Goal: Transaction & Acquisition: Purchase product/service

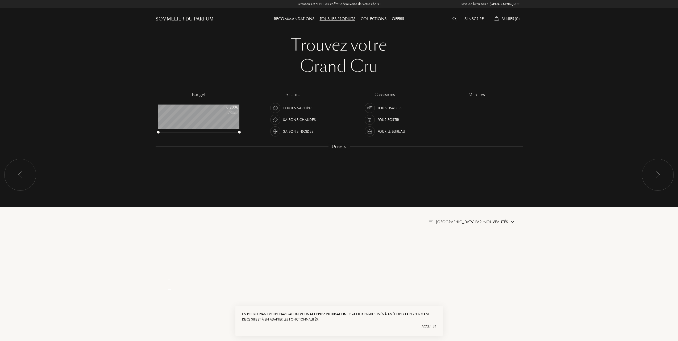
select select "FR"
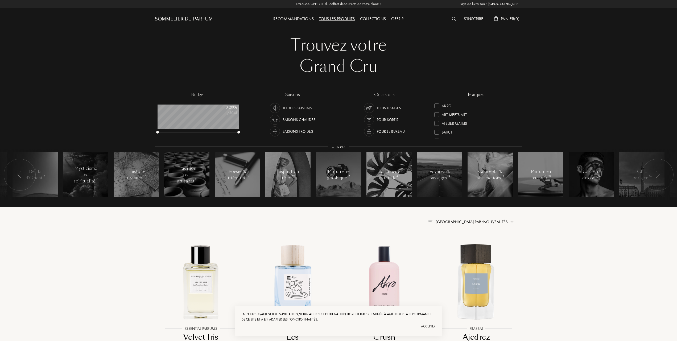
click at [436, 113] on div at bounding box center [436, 114] width 5 height 5
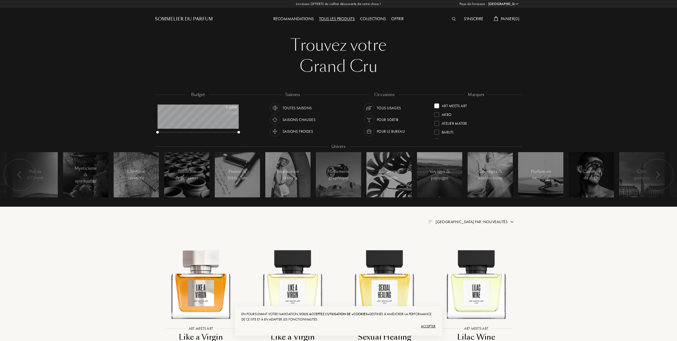
scroll to position [35, 0]
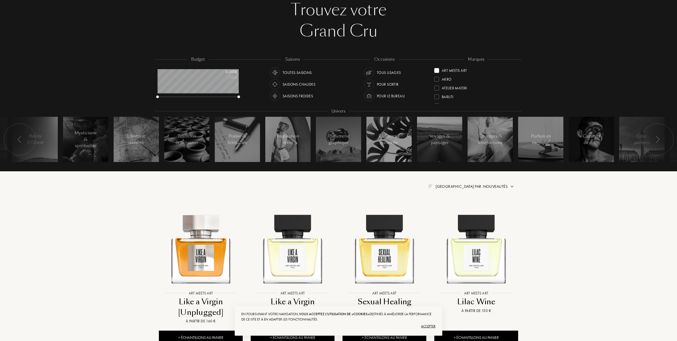
click at [481, 185] on span "Trier par : Nouveautés" at bounding box center [471, 186] width 72 height 5
click at [457, 209] on div at bounding box center [459, 210] width 4 height 4
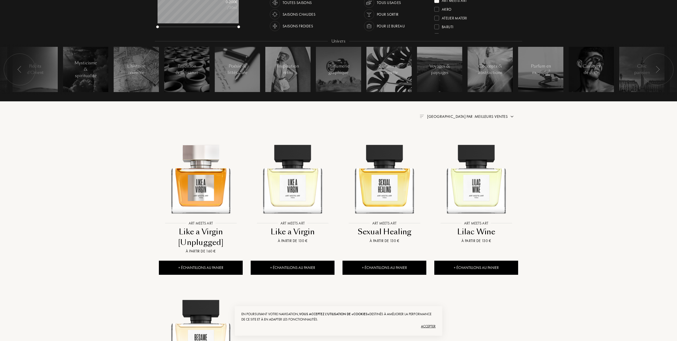
scroll to position [106, 0]
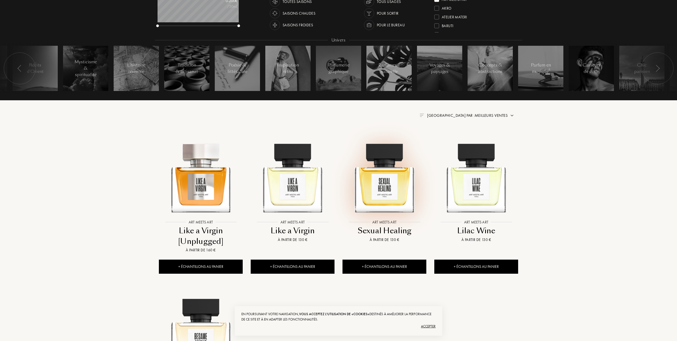
click at [388, 185] on img at bounding box center [384, 175] width 83 height 83
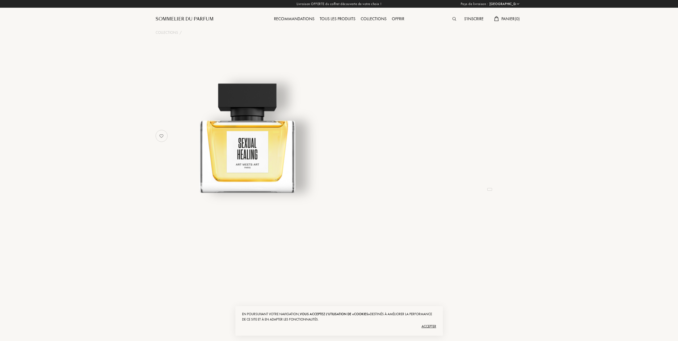
select select "FR"
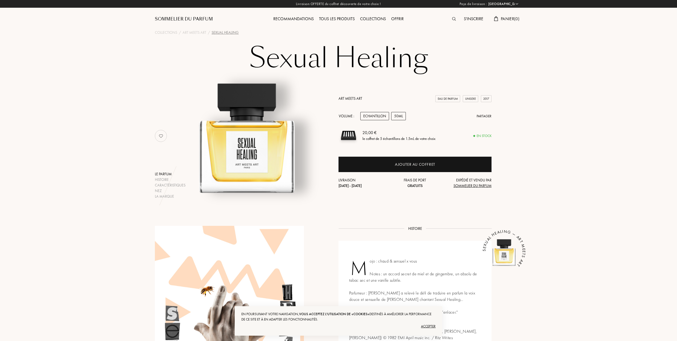
click at [402, 117] on div "50mL" at bounding box center [398, 116] width 15 height 8
click at [379, 116] on div "Echantillon" at bounding box center [374, 116] width 29 height 8
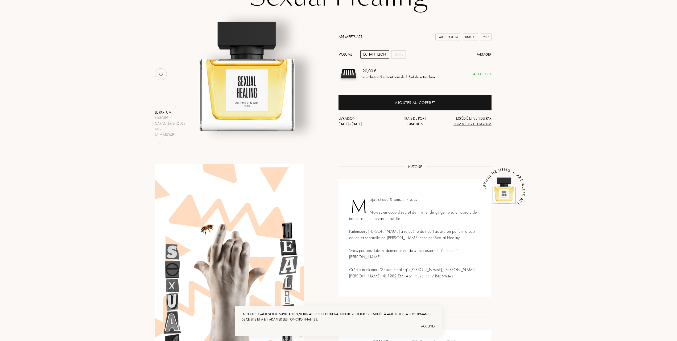
scroll to position [71, 0]
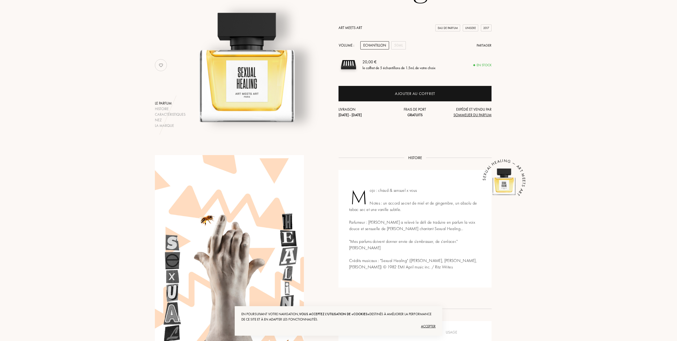
drag, startPoint x: 428, startPoint y: 328, endPoint x: 422, endPoint y: 324, distance: 6.5
click at [427, 328] on div "Accepter" at bounding box center [338, 326] width 194 height 9
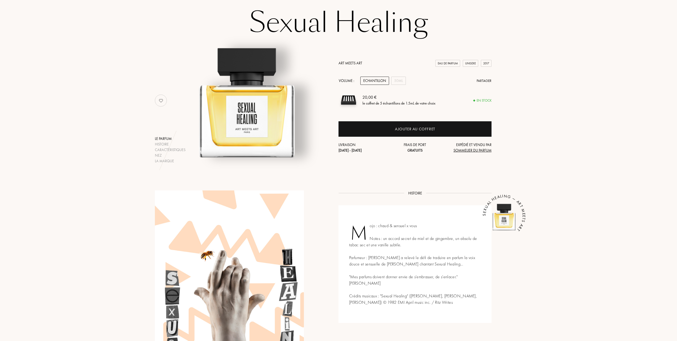
scroll to position [0, 0]
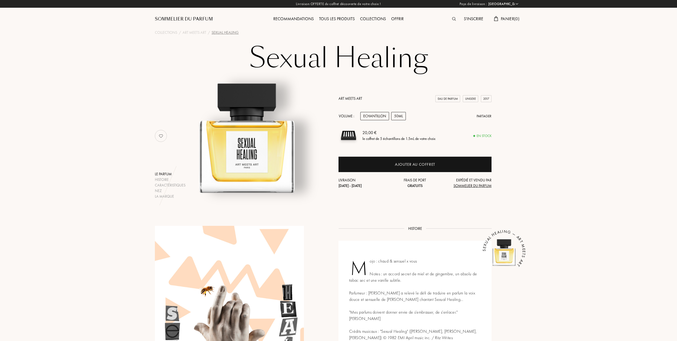
click at [403, 114] on div "50mL" at bounding box center [398, 116] width 15 height 8
click at [403, 115] on div "50mL" at bounding box center [398, 116] width 15 height 8
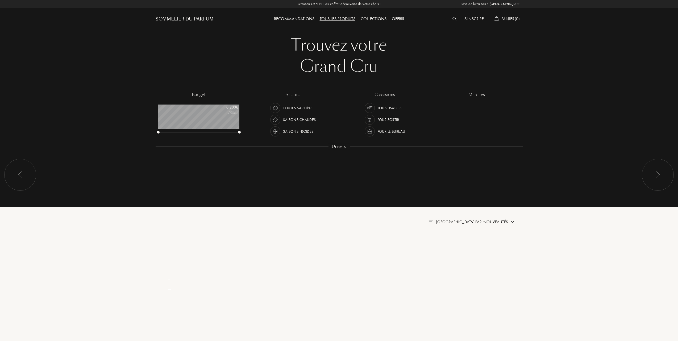
select select "FR"
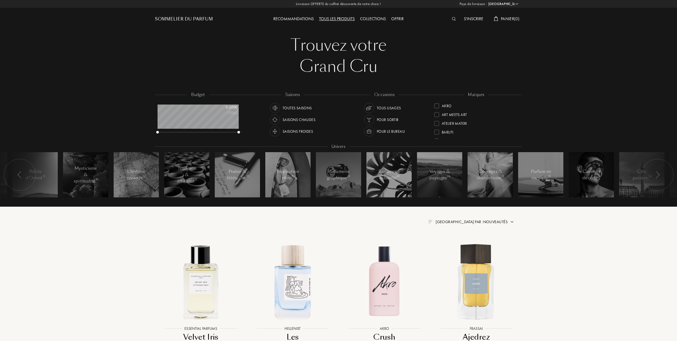
click at [437, 113] on div at bounding box center [436, 114] width 5 height 5
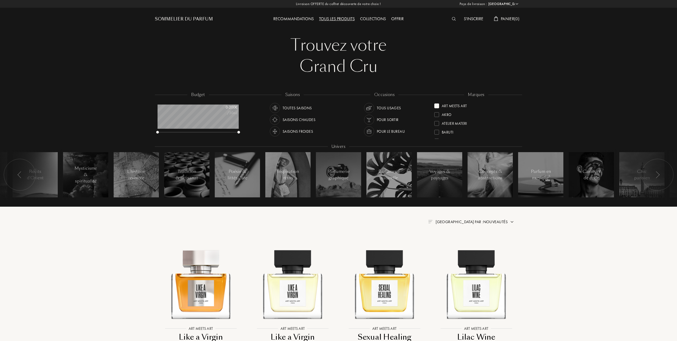
click at [486, 220] on span "Trier par : Nouveautés" at bounding box center [471, 221] width 72 height 5
click at [459, 245] on div at bounding box center [459, 245] width 4 height 4
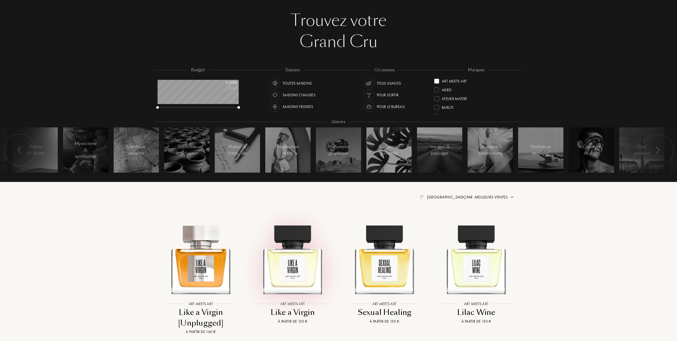
scroll to position [106, 0]
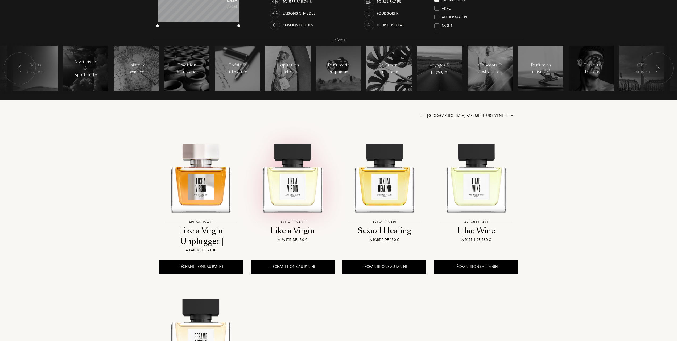
click at [289, 189] on img at bounding box center [292, 175] width 83 height 83
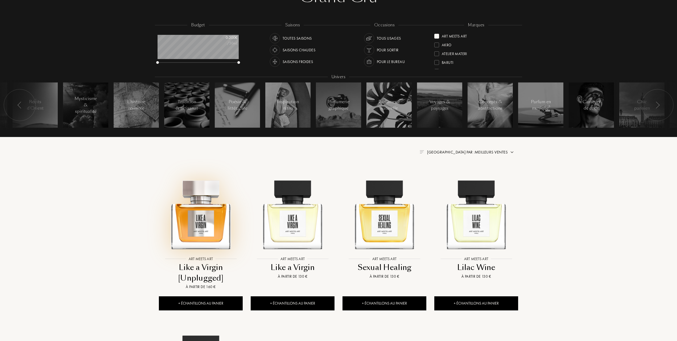
scroll to position [35, 0]
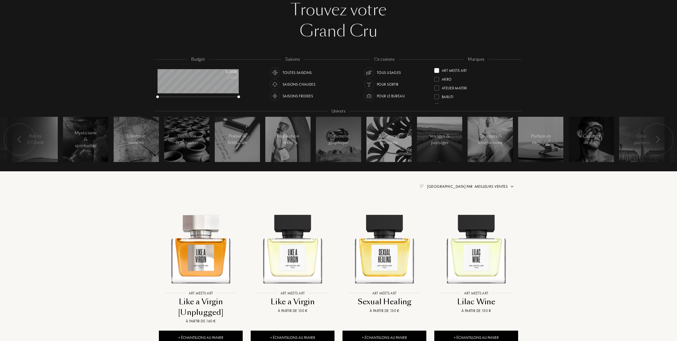
click at [439, 70] on div "Art Meets Art" at bounding box center [450, 69] width 32 height 7
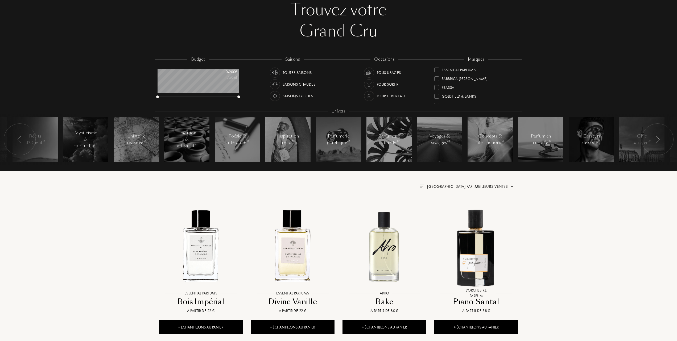
scroll to position [35, 0]
click at [437, 94] on div at bounding box center [436, 96] width 5 height 5
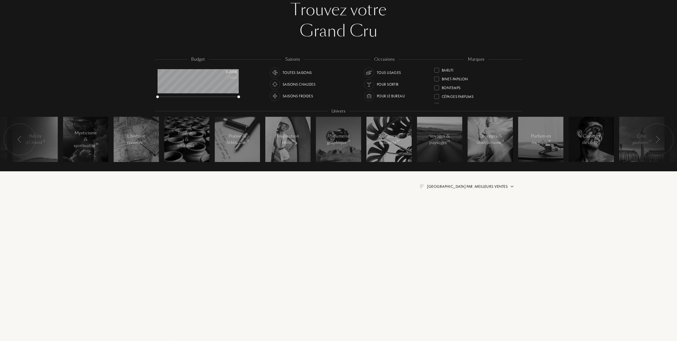
scroll to position [0, 0]
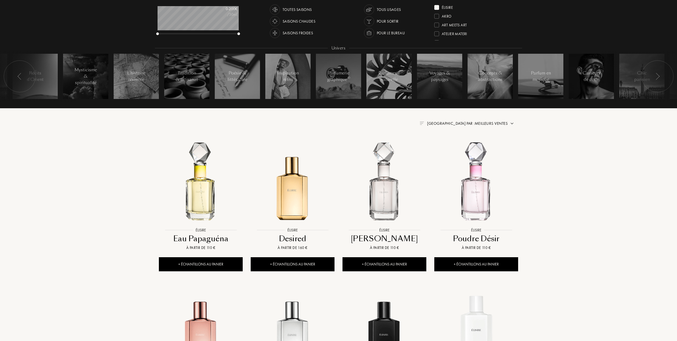
scroll to position [106, 0]
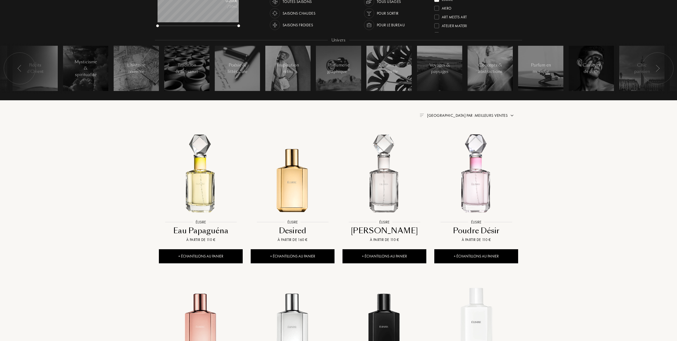
click at [482, 114] on span "Trier par : Meilleurs ventes" at bounding box center [467, 115] width 81 height 5
click at [334, 187] on figure at bounding box center [293, 175] width 92 height 83
click at [386, 186] on img at bounding box center [384, 175] width 83 height 83
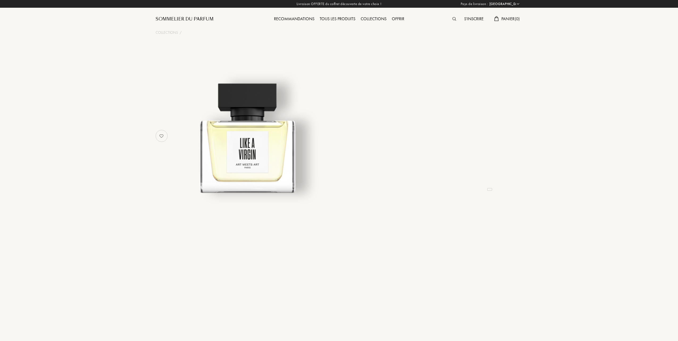
select select "FR"
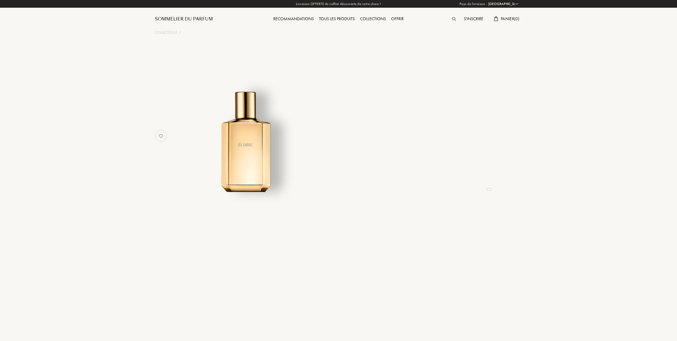
select select "FR"
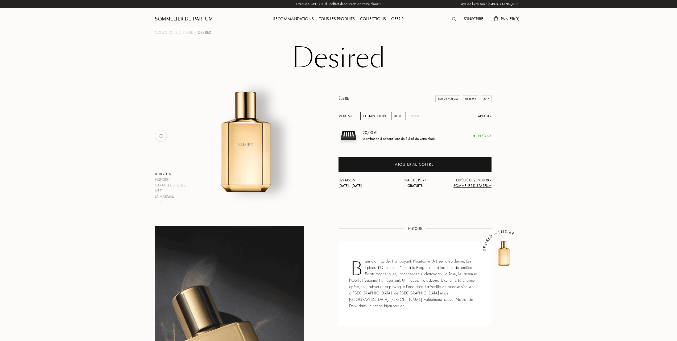
click at [396, 117] on div "30mL" at bounding box center [398, 116] width 15 height 8
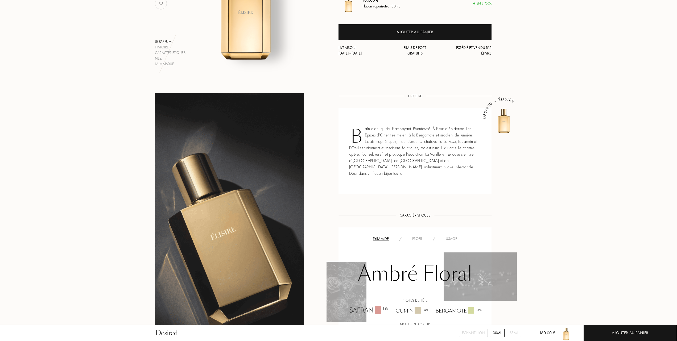
scroll to position [177, 0]
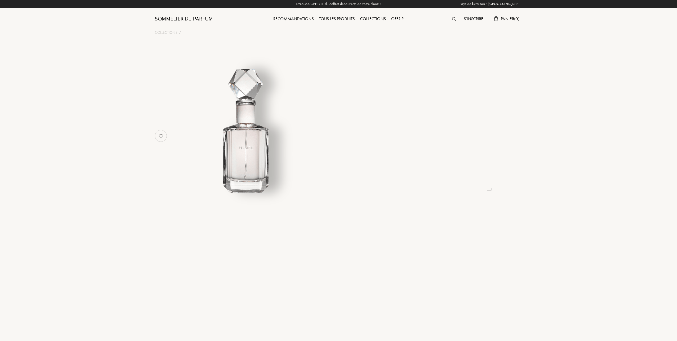
select select "FR"
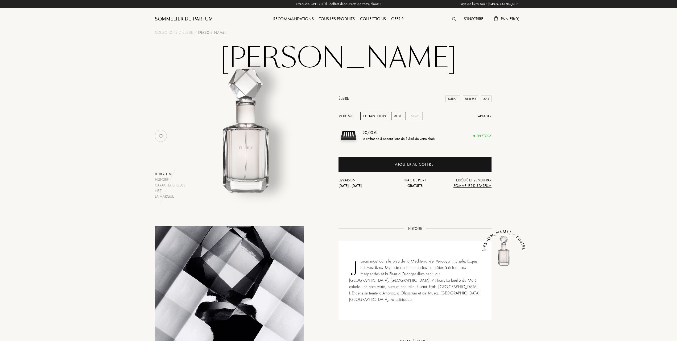
click at [398, 115] on div "30mL" at bounding box center [398, 116] width 15 height 8
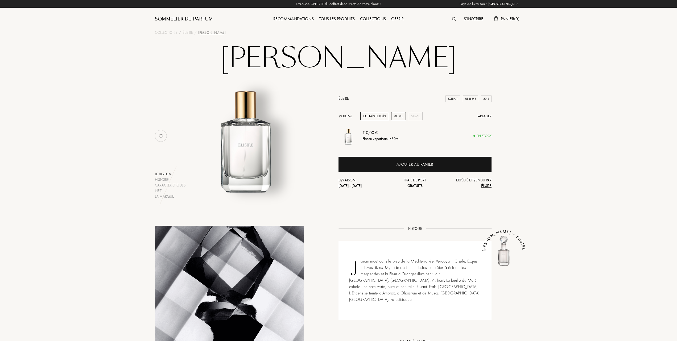
click at [378, 116] on div "Echantillon" at bounding box center [374, 116] width 29 height 8
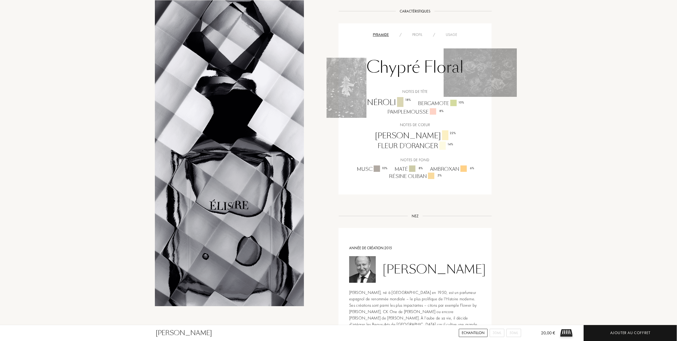
scroll to position [319, 0]
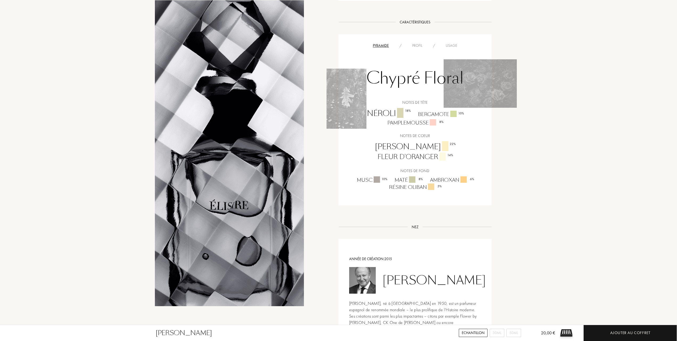
click at [449, 43] on div "Usage" at bounding box center [451, 46] width 22 height 6
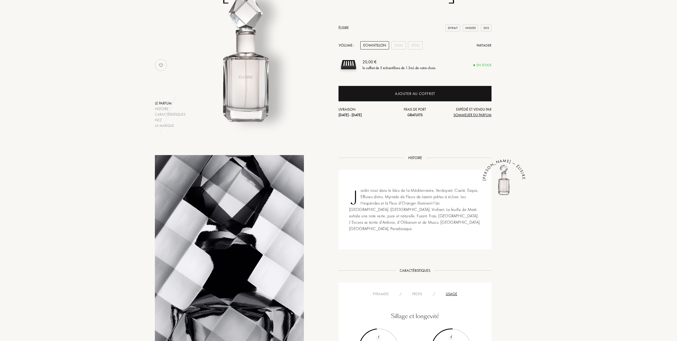
scroll to position [0, 0]
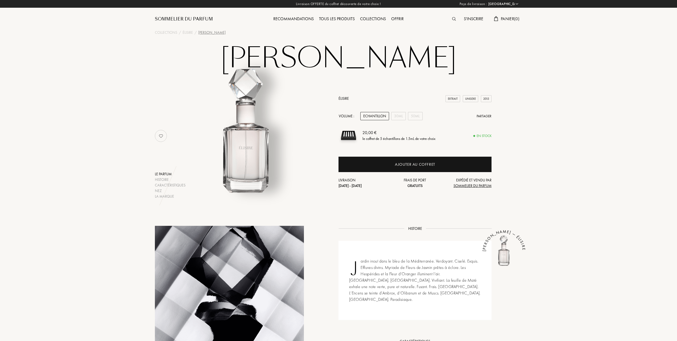
click at [344, 18] on div "Tous les produits" at bounding box center [336, 19] width 41 height 7
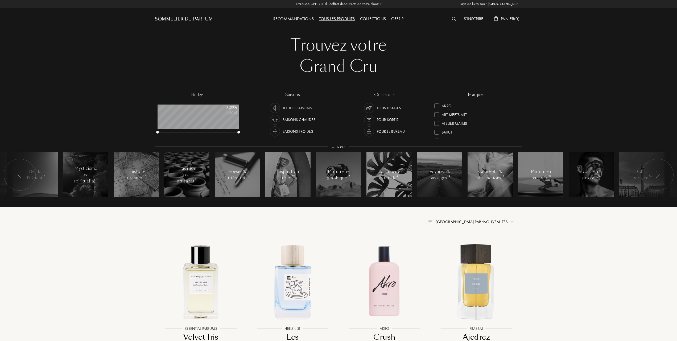
select select "FR"
click at [436, 105] on div at bounding box center [436, 105] width 5 height 5
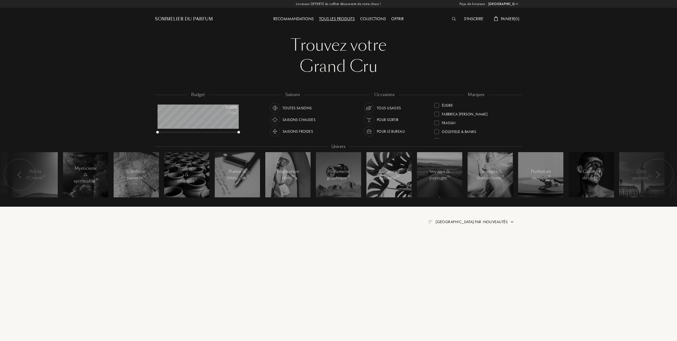
scroll to position [0, 0]
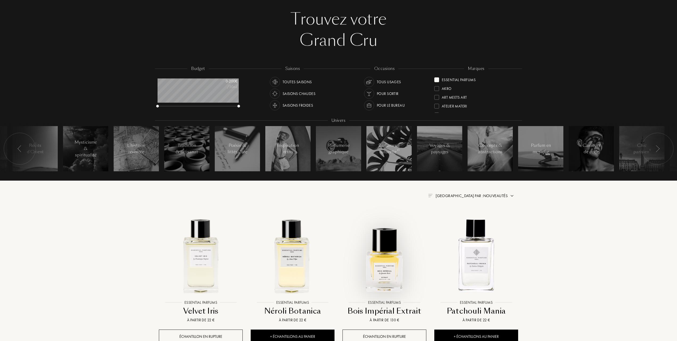
scroll to position [71, 0]
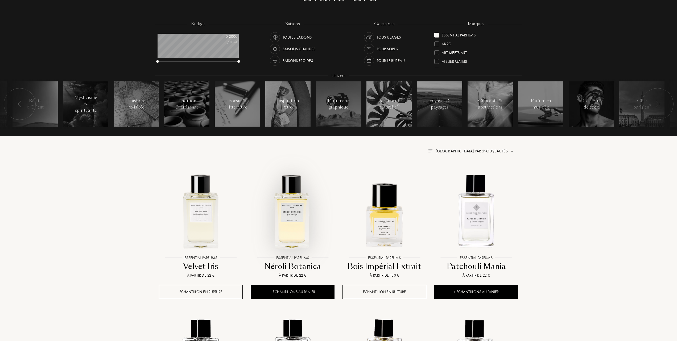
click at [294, 216] on img at bounding box center [292, 210] width 83 height 83
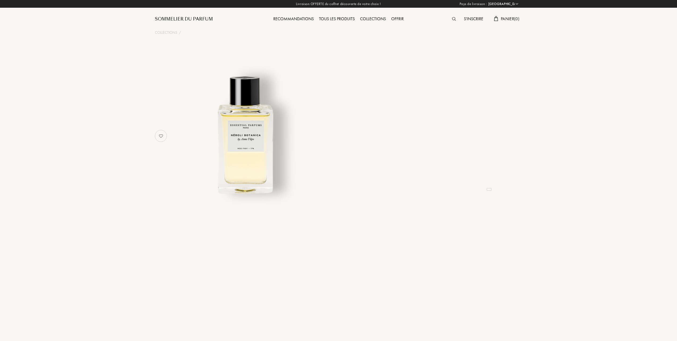
select select "FR"
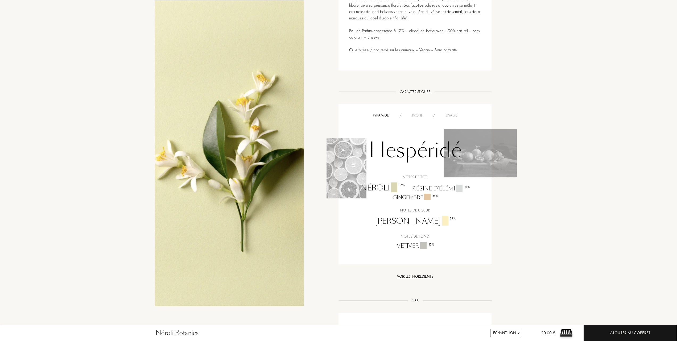
scroll to position [319, 0]
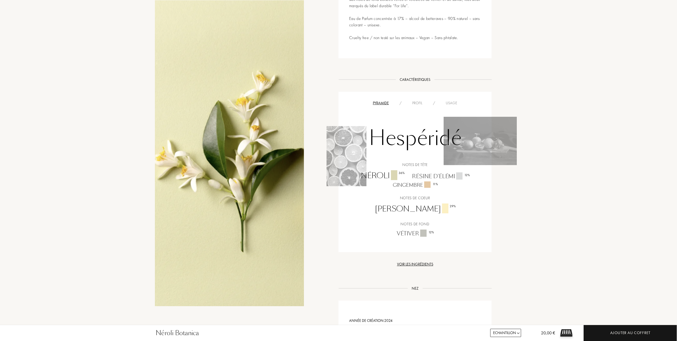
click at [448, 101] on div "Usage" at bounding box center [451, 103] width 22 height 6
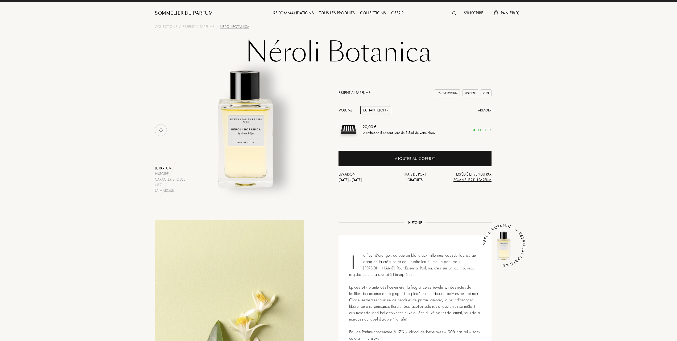
scroll to position [0, 0]
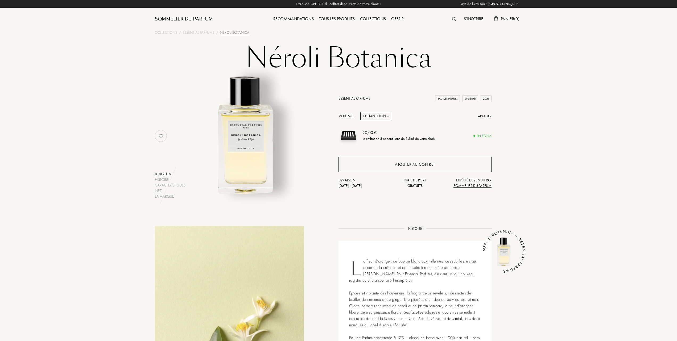
click at [405, 164] on div "Ajouter au coffret" at bounding box center [415, 164] width 40 height 6
click at [336, 18] on div "Tous les produits" at bounding box center [336, 19] width 41 height 7
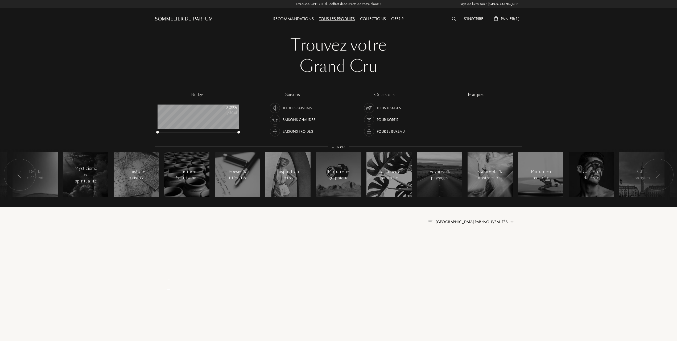
select select "FR"
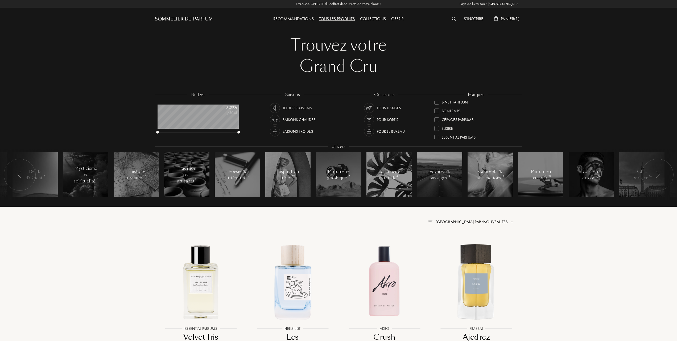
scroll to position [106, 0]
click at [436, 129] on div at bounding box center [436, 131] width 5 height 5
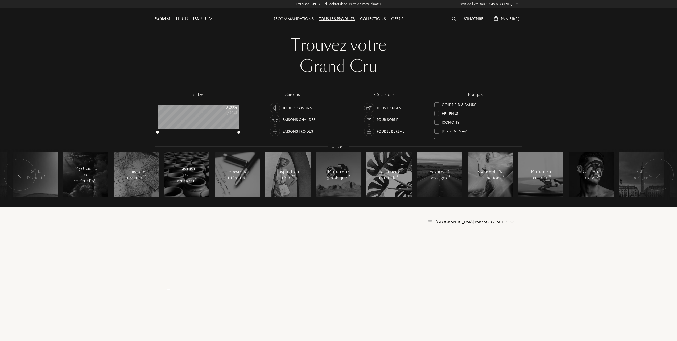
scroll to position [0, 0]
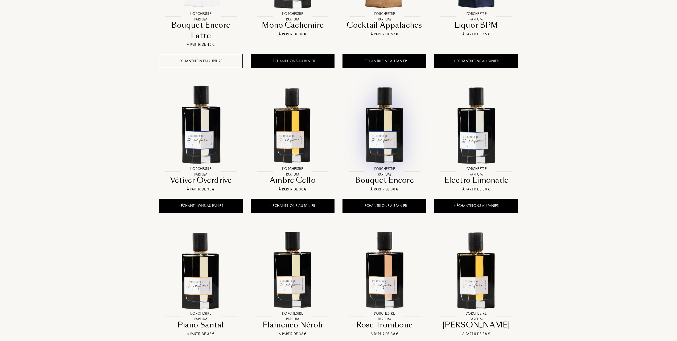
scroll to position [355, 0]
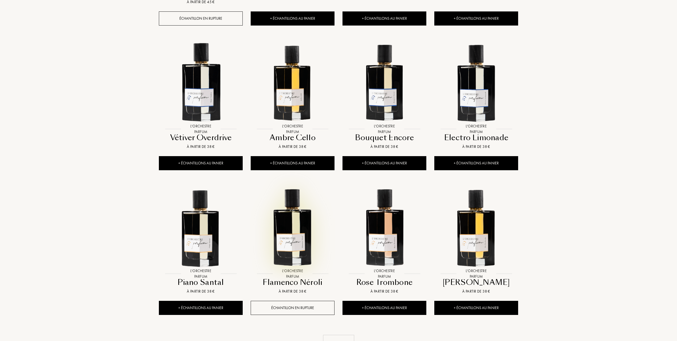
click at [299, 218] on img at bounding box center [292, 226] width 83 height 83
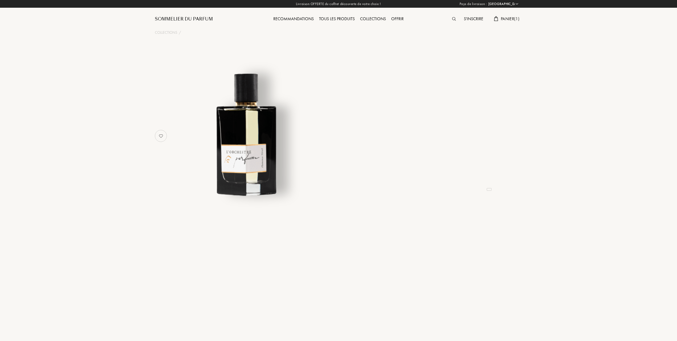
select select "FR"
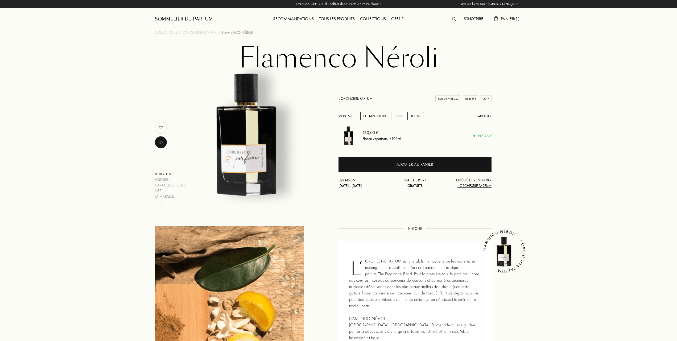
click at [379, 114] on div "Echantillon" at bounding box center [374, 116] width 29 height 8
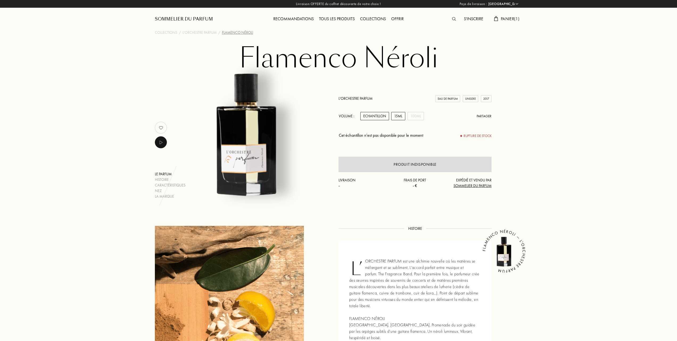
click at [396, 114] on div "15mL" at bounding box center [398, 116] width 14 height 8
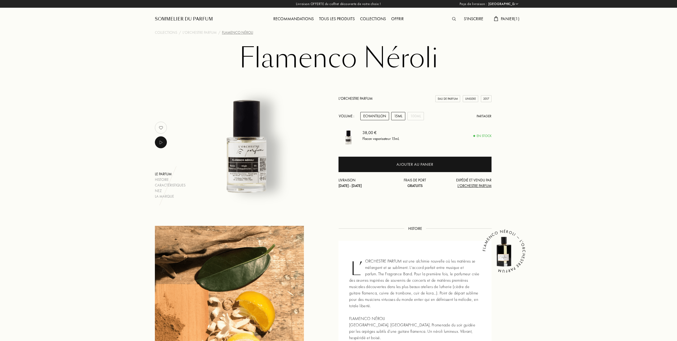
click at [373, 115] on div "Echantillon" at bounding box center [374, 116] width 29 height 8
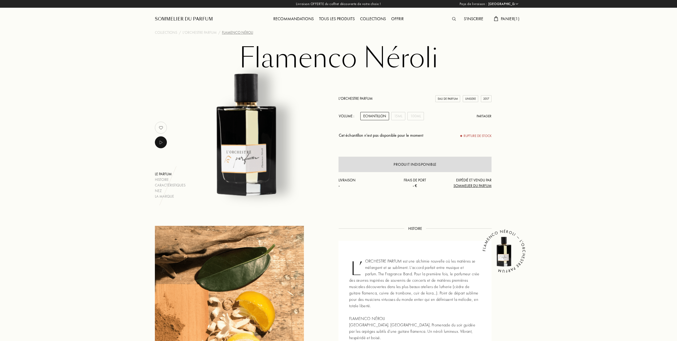
click at [343, 17] on div "Tous les produits" at bounding box center [336, 19] width 41 height 7
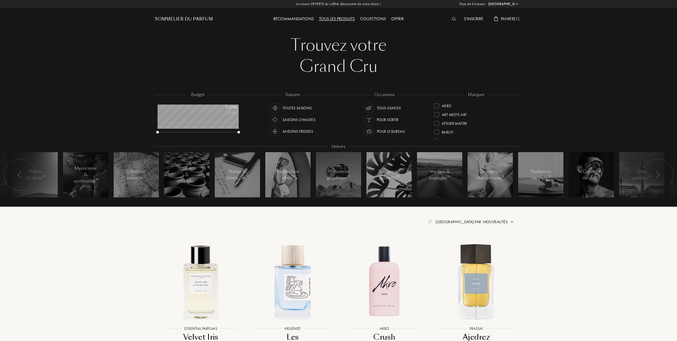
select select "FR"
click at [436, 130] on div at bounding box center [436, 132] width 5 height 5
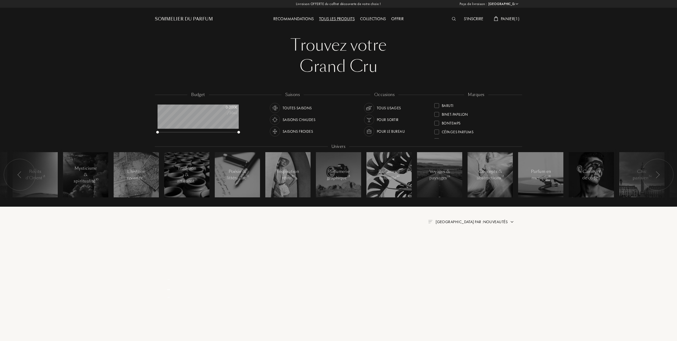
scroll to position [0, 0]
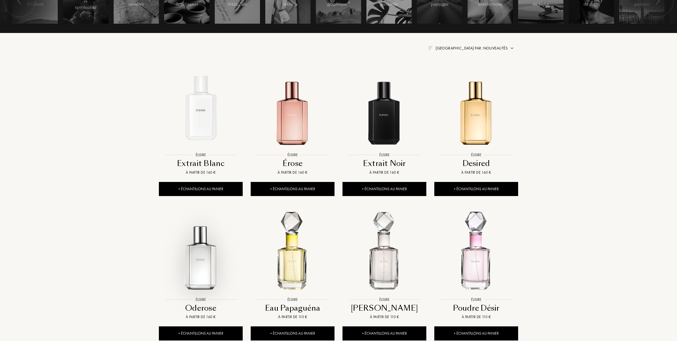
scroll to position [213, 0]
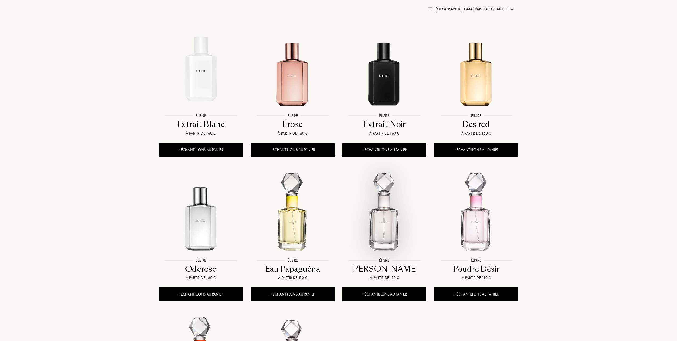
click at [380, 229] on img at bounding box center [384, 213] width 83 height 83
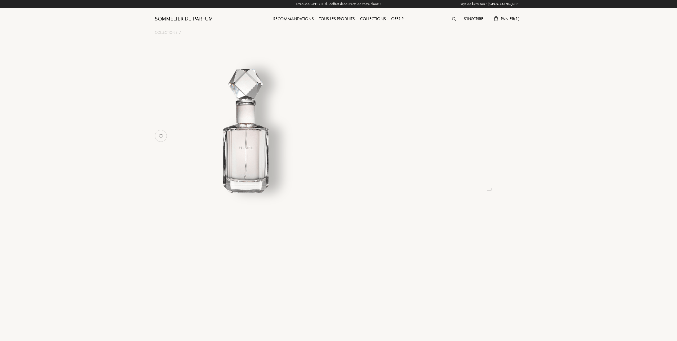
select select "FR"
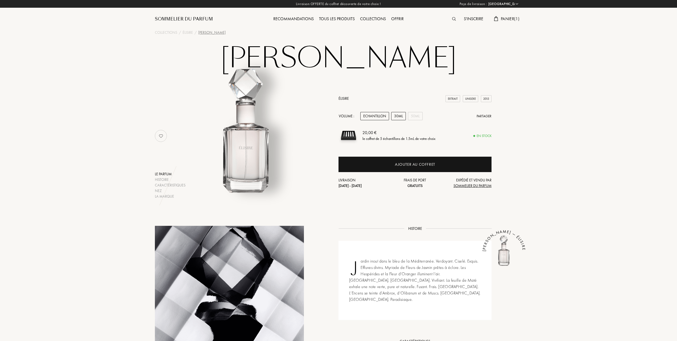
click at [401, 117] on div "30mL" at bounding box center [398, 116] width 15 height 8
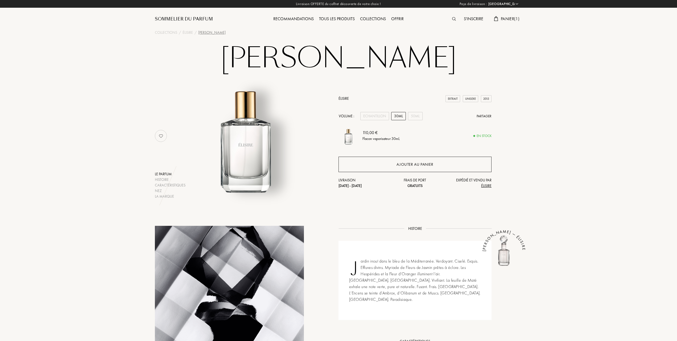
click at [404, 165] on div "Ajouter au panier" at bounding box center [414, 164] width 37 height 6
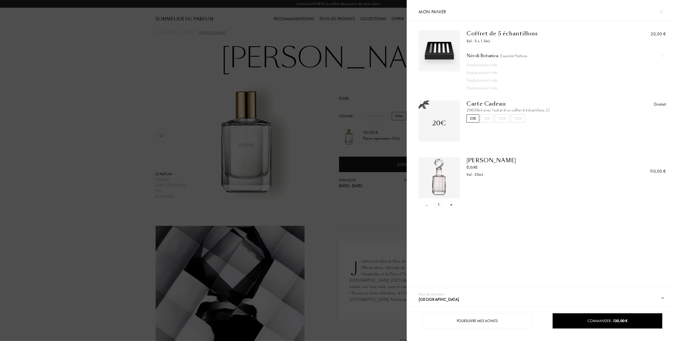
click at [427, 203] on div "-" at bounding box center [427, 204] width 2 height 7
click at [165, 107] on div at bounding box center [203, 170] width 407 height 341
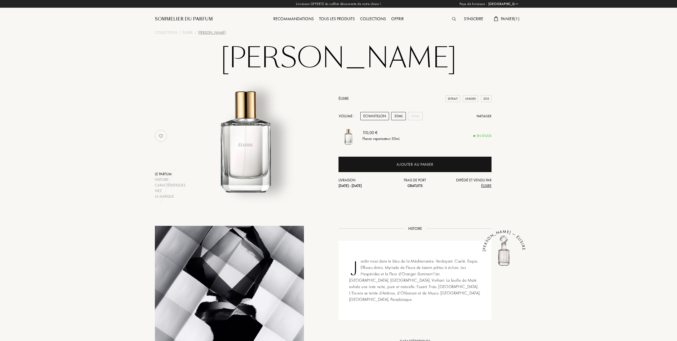
click at [365, 115] on div "Echantillon" at bounding box center [374, 116] width 29 height 8
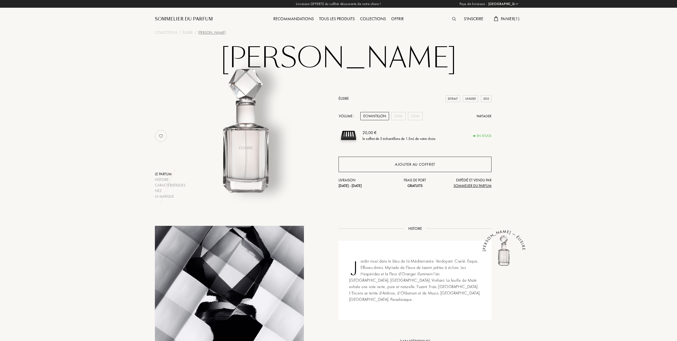
click at [407, 163] on div "Ajouter au coffret" at bounding box center [415, 164] width 40 height 6
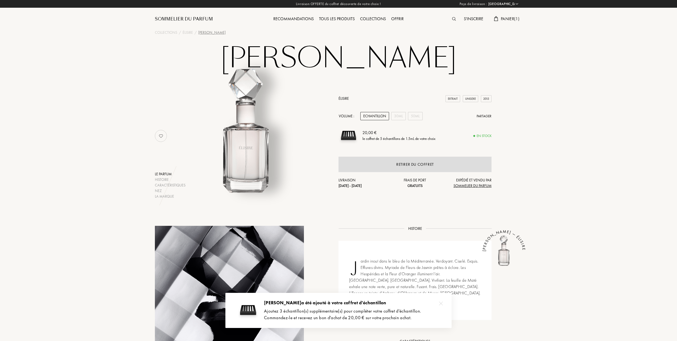
click at [502, 18] on span "Panier ( 1 )" at bounding box center [510, 19] width 19 height 6
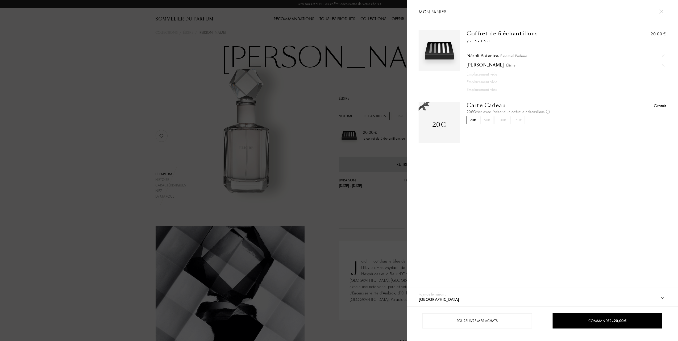
click at [146, 101] on div at bounding box center [203, 170] width 407 height 341
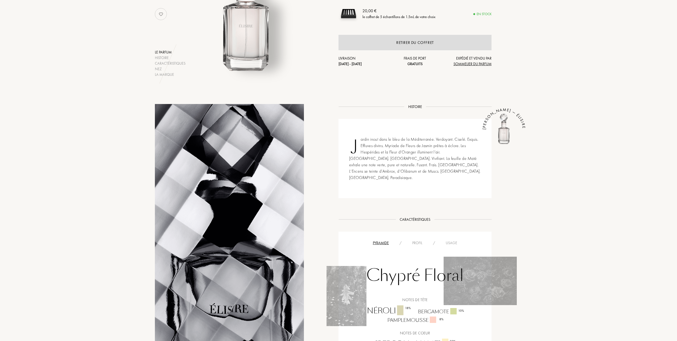
scroll to position [142, 0]
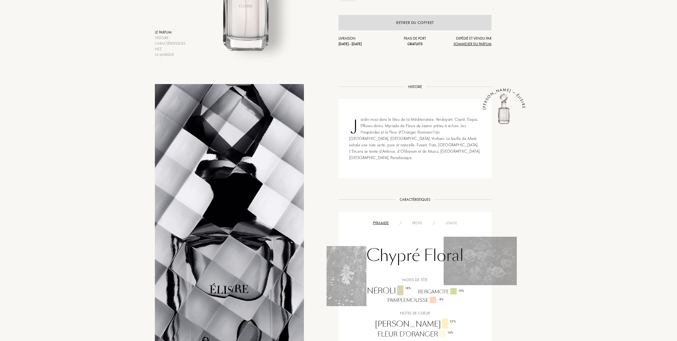
click at [448, 220] on div "Usage" at bounding box center [451, 223] width 22 height 6
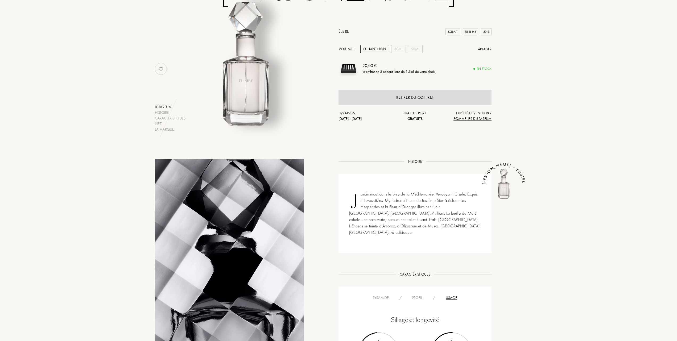
scroll to position [0, 0]
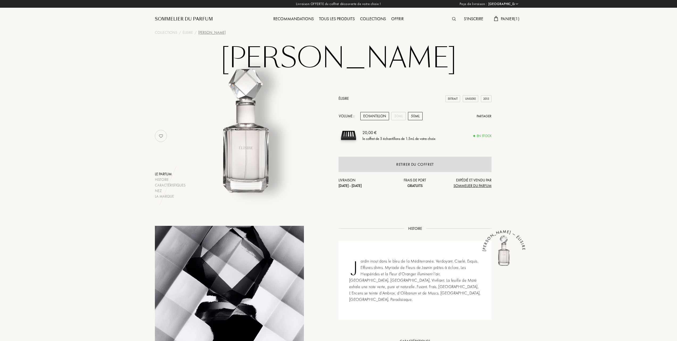
click at [414, 116] on div "50mL" at bounding box center [415, 116] width 15 height 8
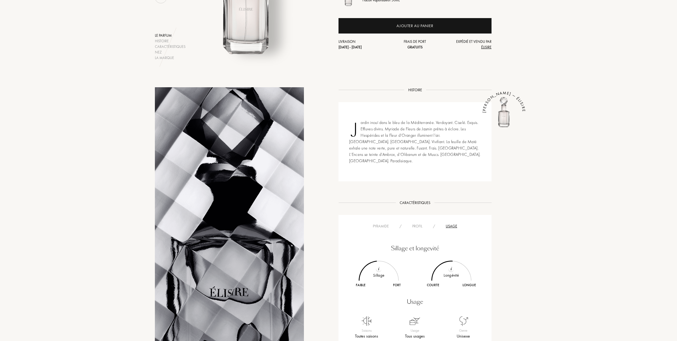
scroll to position [142, 0]
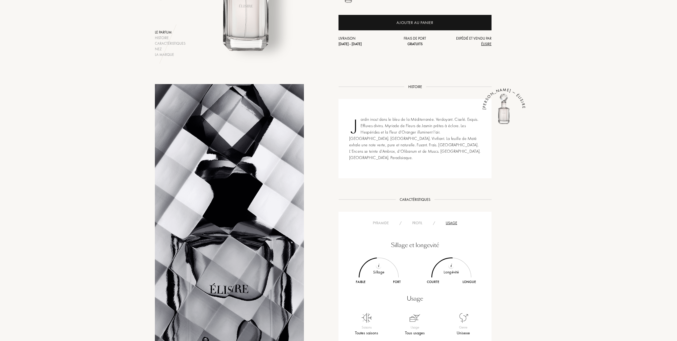
click at [451, 220] on div "Usage" at bounding box center [451, 223] width 22 height 6
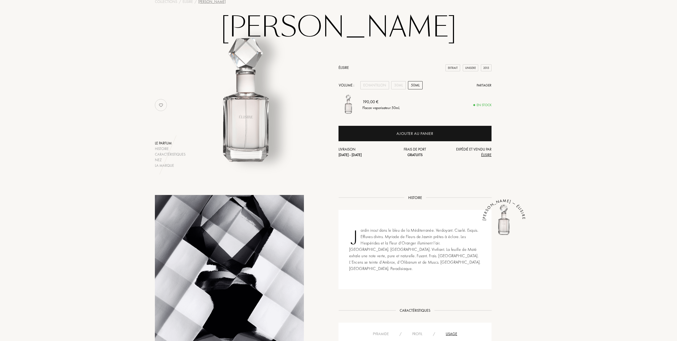
scroll to position [0, 0]
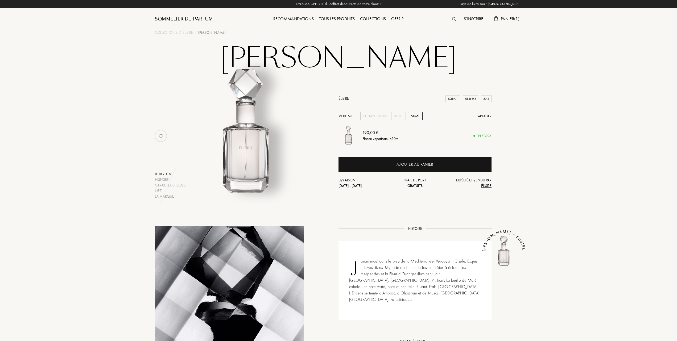
click at [334, 16] on div "Tous les produits" at bounding box center [336, 19] width 41 height 7
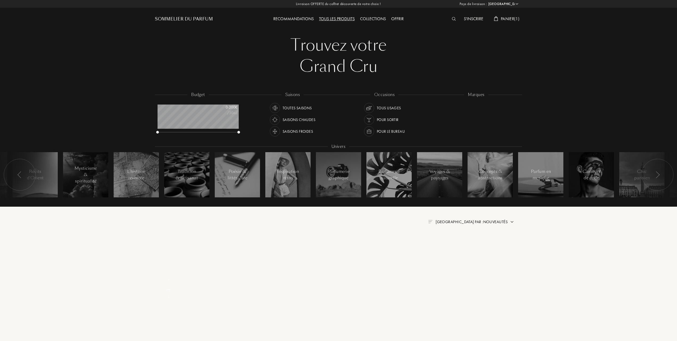
select select "FR"
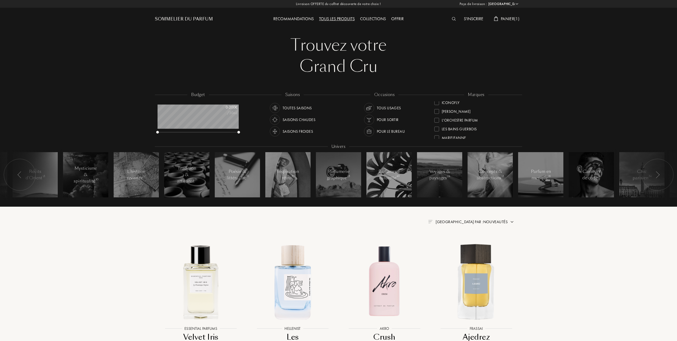
scroll to position [106, 0]
click at [435, 129] on div at bounding box center [436, 131] width 5 height 5
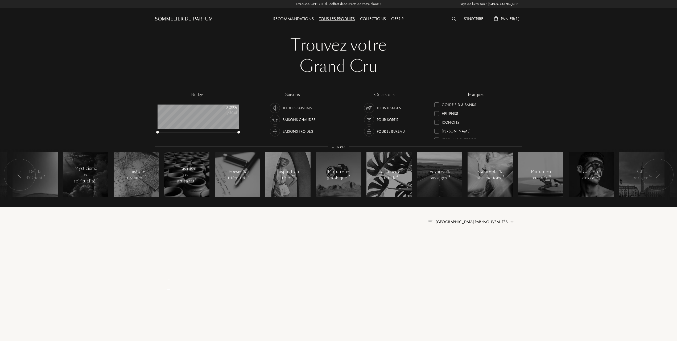
scroll to position [0, 0]
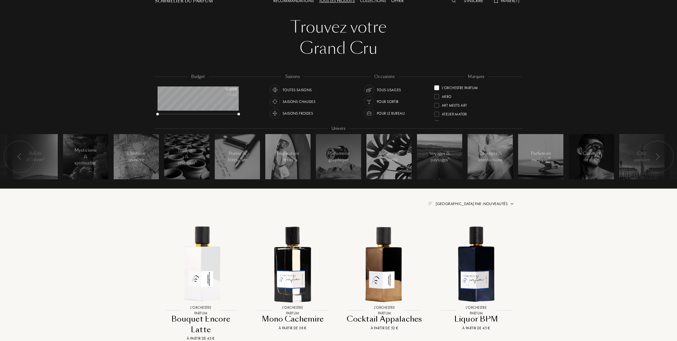
scroll to position [35, 0]
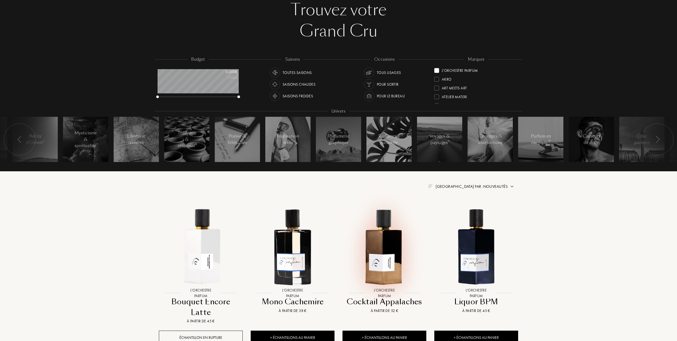
click at [386, 241] on img at bounding box center [384, 246] width 83 height 83
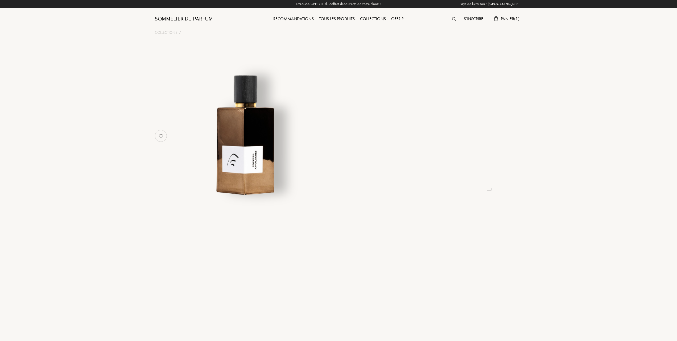
select select "FR"
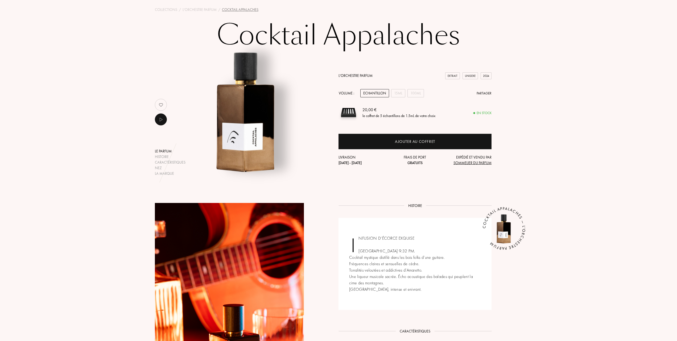
scroll to position [35, 0]
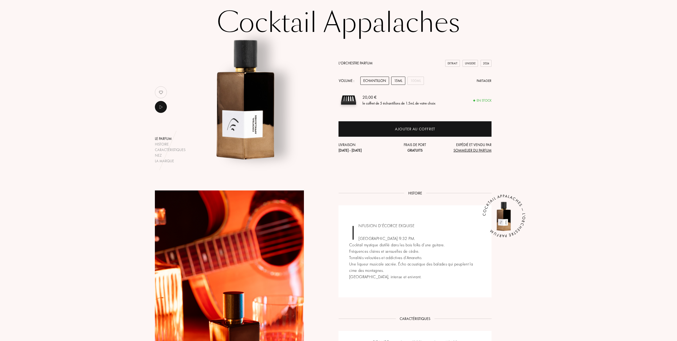
click at [397, 78] on div "15mL" at bounding box center [398, 81] width 14 height 8
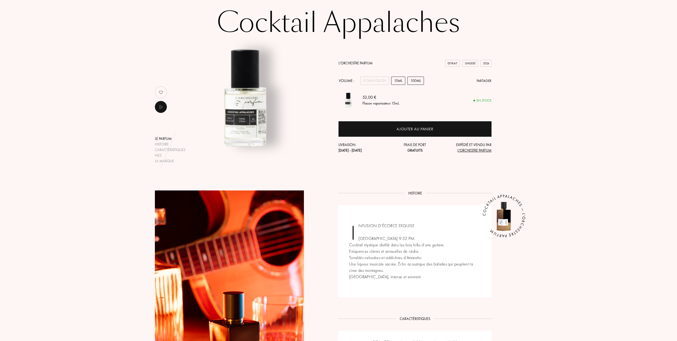
click at [414, 78] on div "100mL" at bounding box center [415, 81] width 16 height 8
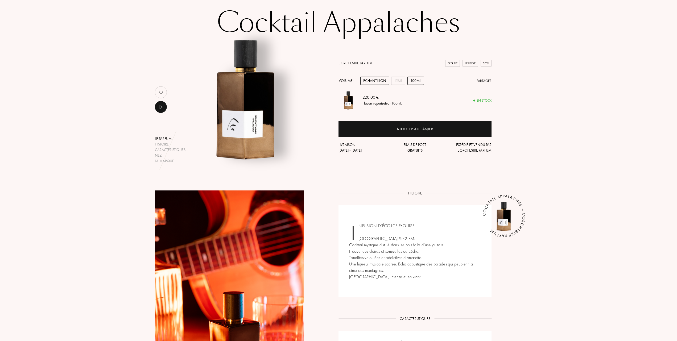
click at [378, 79] on div "Echantillon" at bounding box center [374, 81] width 29 height 8
click at [356, 62] on link "L'Orchestre Parfum" at bounding box center [355, 63] width 34 height 5
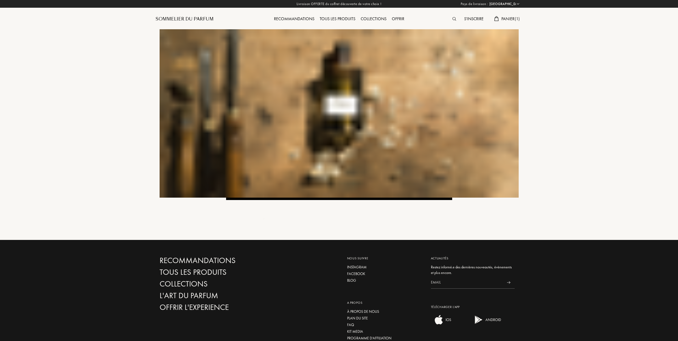
select select "FR"
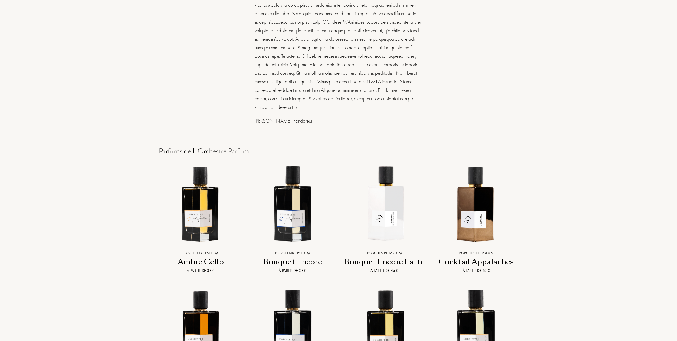
scroll to position [284, 0]
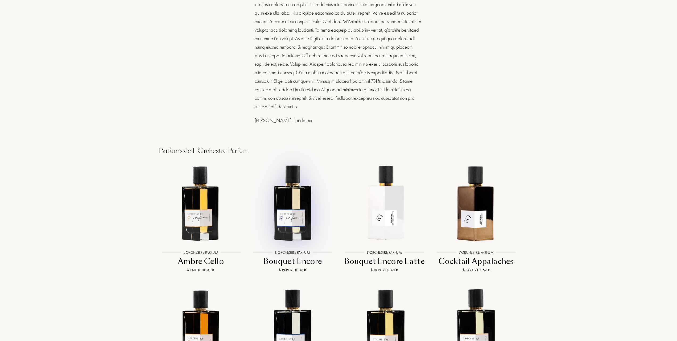
click at [292, 199] on img at bounding box center [292, 202] width 83 height 83
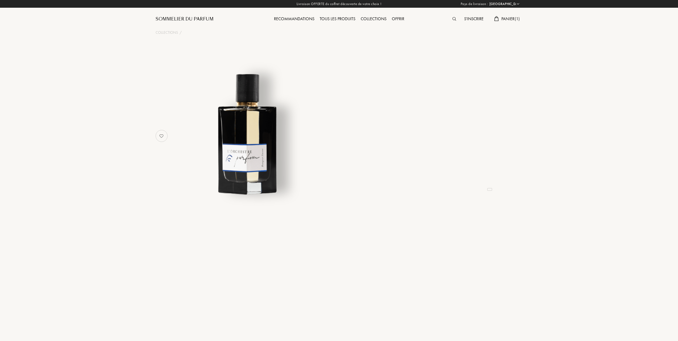
select select "FR"
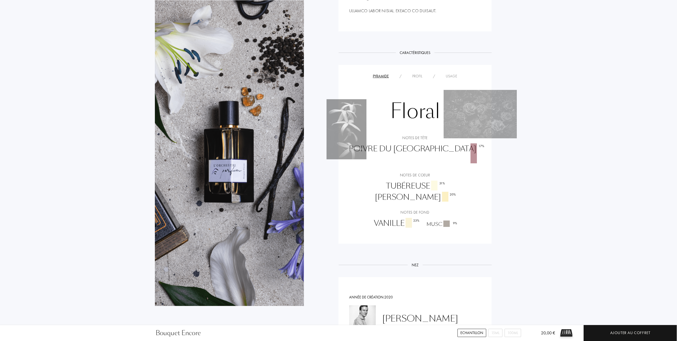
scroll to position [390, 0]
click at [453, 76] on div "Usage" at bounding box center [451, 77] width 22 height 6
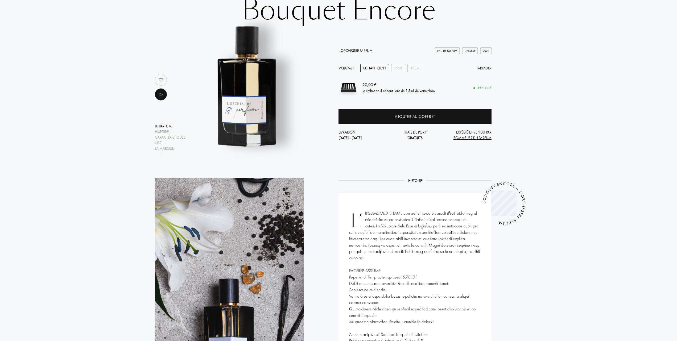
scroll to position [35, 0]
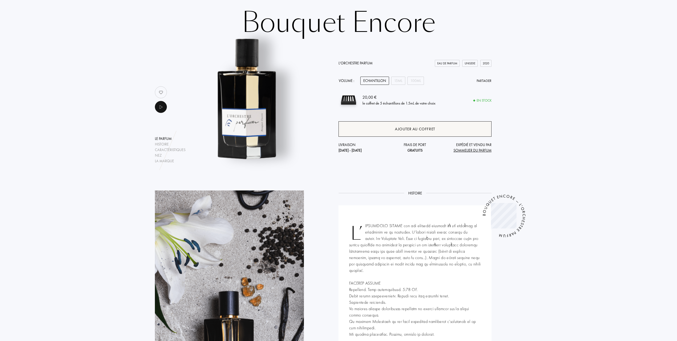
click at [415, 127] on div "Ajouter au coffret" at bounding box center [415, 129] width 40 height 6
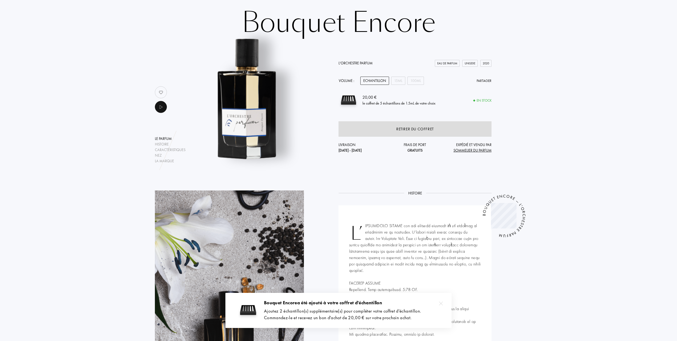
click at [313, 59] on div "Le parfum Histoire Caractéristiques Nez La marque L'Orchestre Parfum Eau de Par…" at bounding box center [338, 101] width 375 height 126
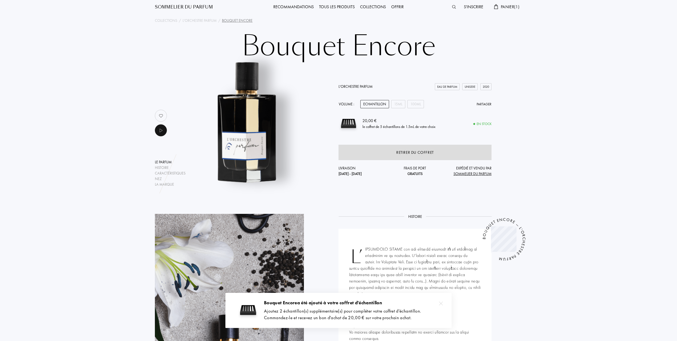
scroll to position [0, 0]
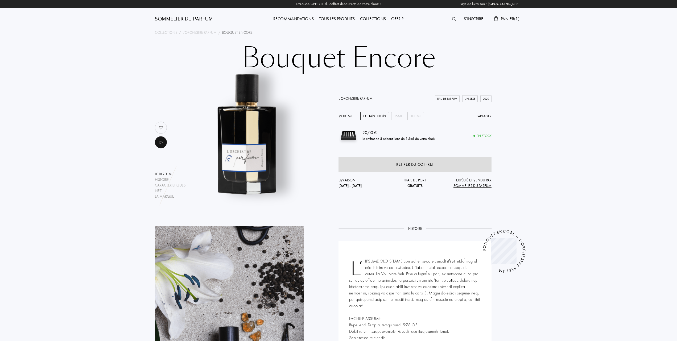
click at [499, 18] on div "Panier ( 1 )" at bounding box center [506, 19] width 31 height 7
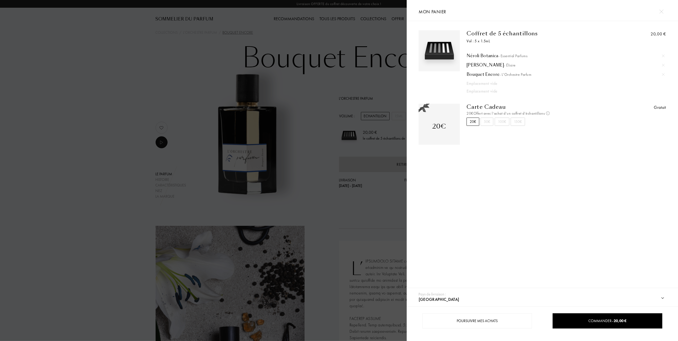
click at [98, 97] on div at bounding box center [203, 170] width 407 height 341
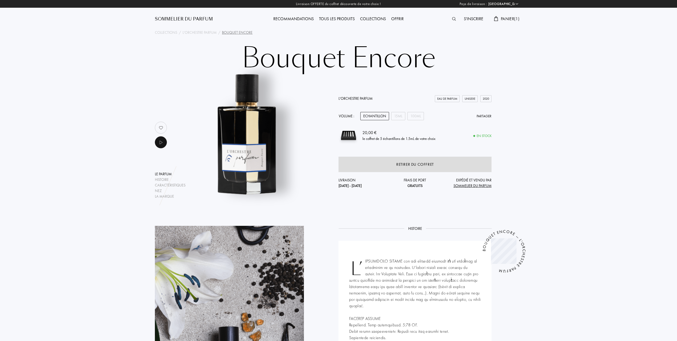
click at [357, 98] on link "L'Orchestre Parfum" at bounding box center [355, 98] width 34 height 5
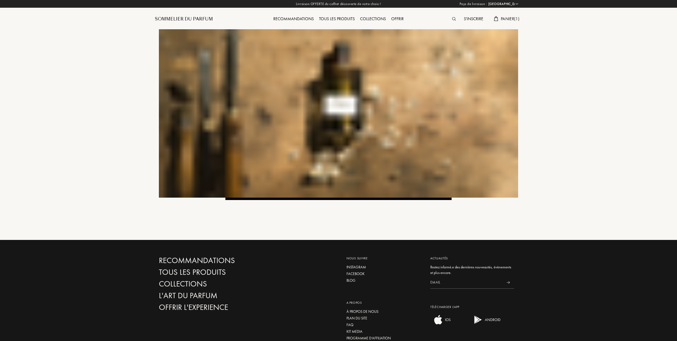
select select "FR"
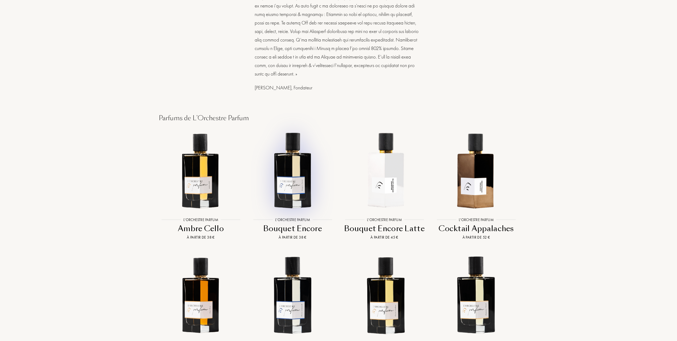
scroll to position [319, 0]
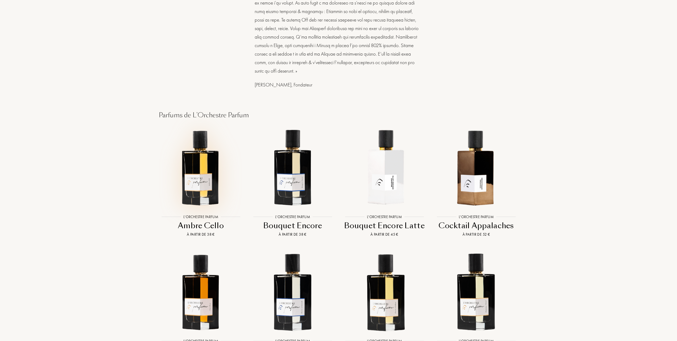
click at [198, 186] on img at bounding box center [200, 167] width 83 height 83
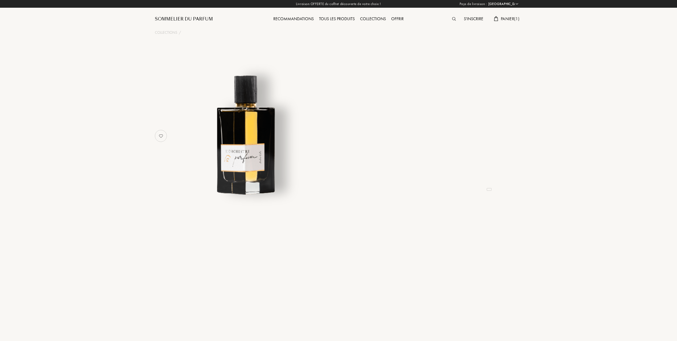
select select "FR"
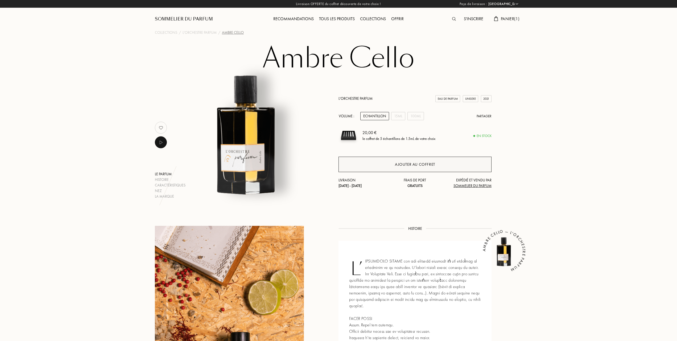
click at [404, 162] on div "Ajouter au coffret" at bounding box center [415, 164] width 40 height 6
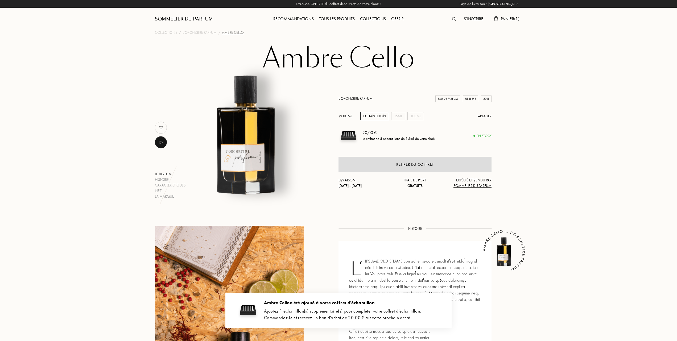
click at [512, 18] on span "Panier ( 1 )" at bounding box center [510, 19] width 19 height 6
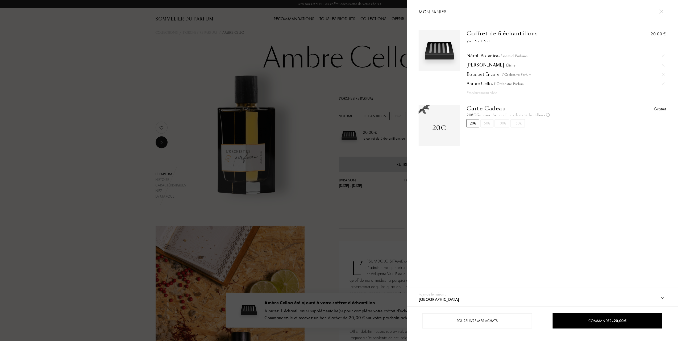
click at [98, 108] on div at bounding box center [203, 170] width 407 height 341
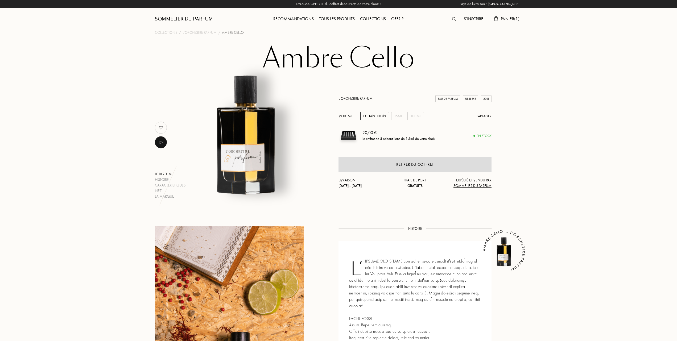
click at [286, 16] on div "Recommandations" at bounding box center [293, 19] width 46 height 7
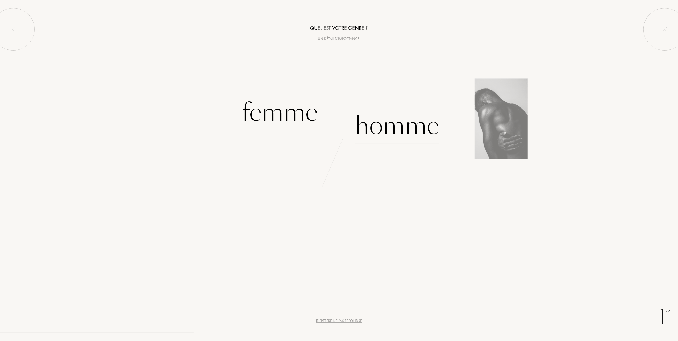
click at [395, 129] on div "Homme" at bounding box center [397, 126] width 84 height 36
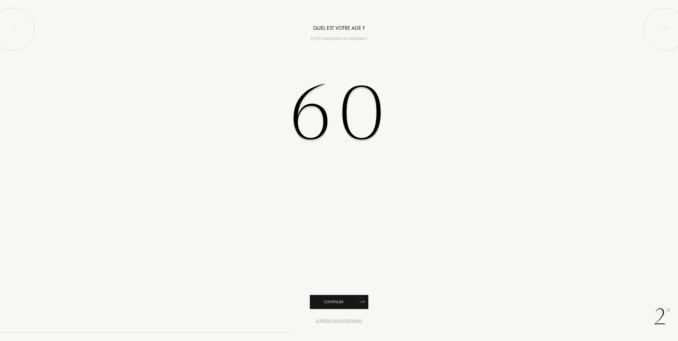
type input "60"
click at [335, 302] on div "Continuer" at bounding box center [339, 302] width 59 height 14
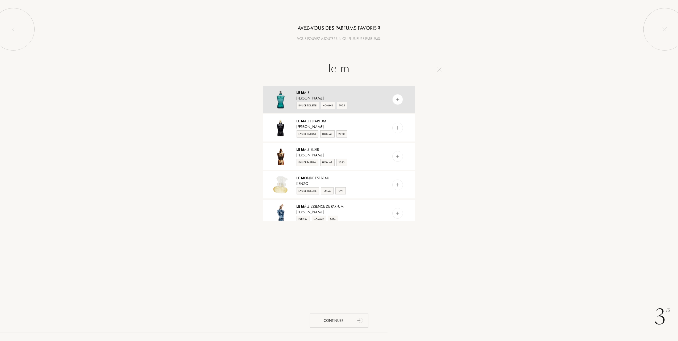
type input "le m"
click at [305, 104] on div "Eau de Toilette" at bounding box center [308, 105] width 22 height 7
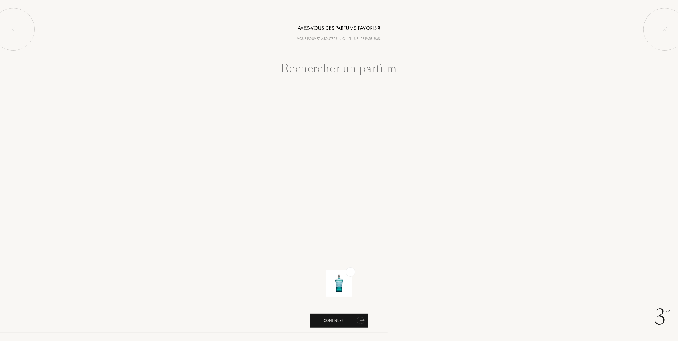
click at [334, 320] on div "Continuer" at bounding box center [339, 321] width 59 height 14
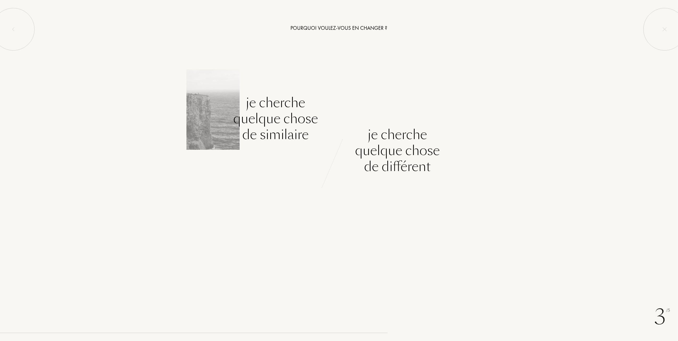
click at [275, 121] on div "Je cherche quelque chose de similaire" at bounding box center [275, 119] width 85 height 48
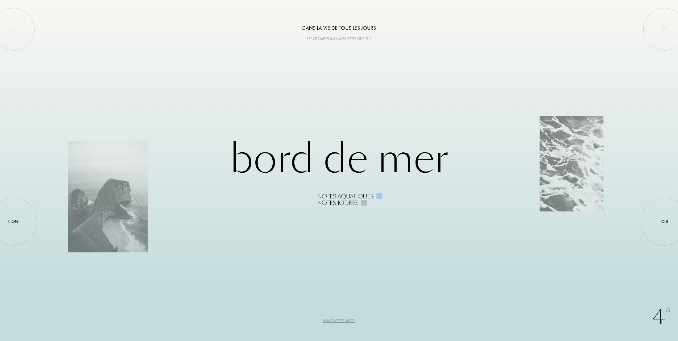
click at [337, 322] on div "Passer cette note" at bounding box center [338, 321] width 31 height 6
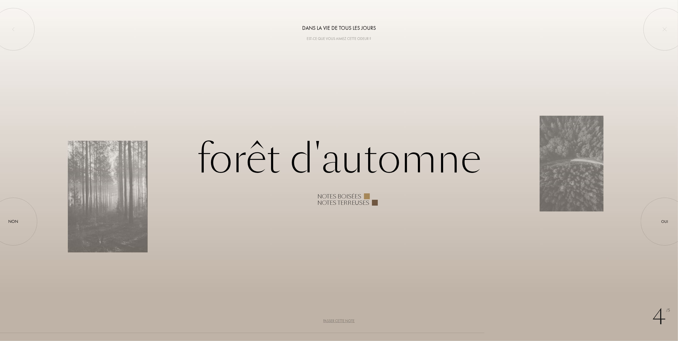
click at [338, 321] on div "Passer cette note" at bounding box center [338, 321] width 31 height 6
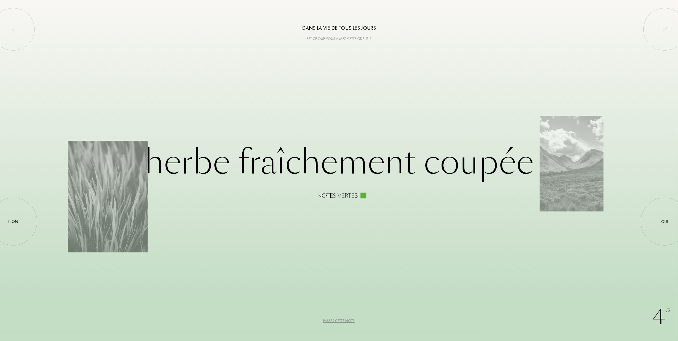
click at [338, 321] on div "Passer cette note" at bounding box center [338, 321] width 31 height 6
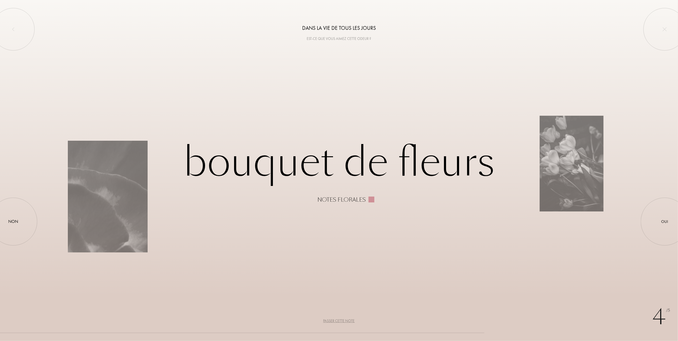
click at [338, 321] on div "Passer cette note" at bounding box center [338, 321] width 31 height 6
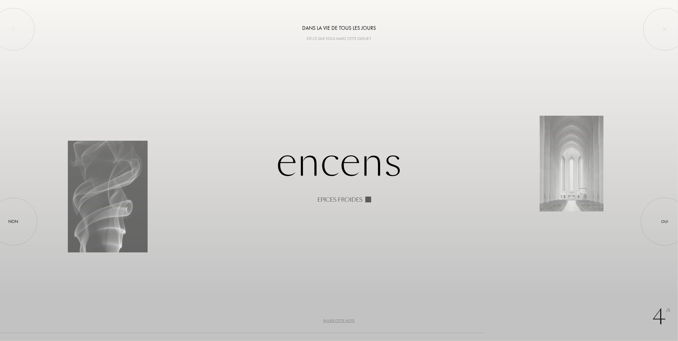
click at [338, 321] on div "Passer cette note" at bounding box center [338, 321] width 31 height 6
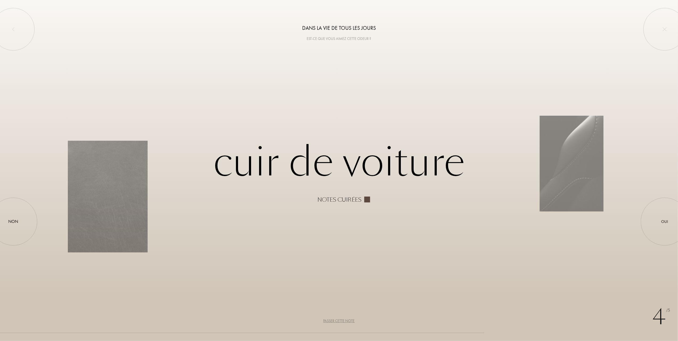
click at [338, 321] on div "Passer cette note" at bounding box center [338, 321] width 31 height 6
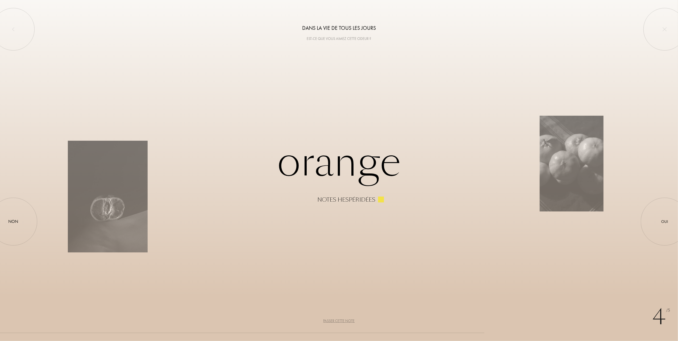
click at [338, 321] on div "Passer cette note" at bounding box center [338, 321] width 31 height 6
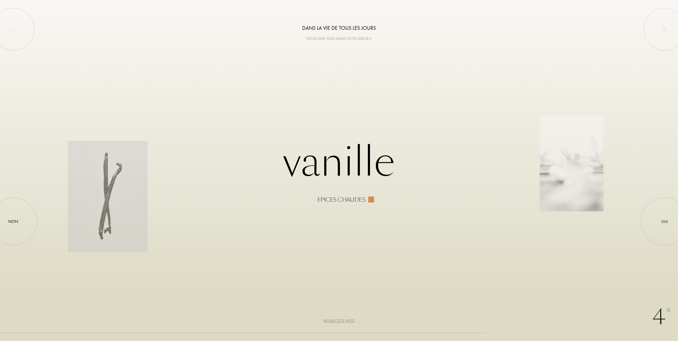
click at [338, 321] on div "Passer cette note" at bounding box center [338, 321] width 31 height 6
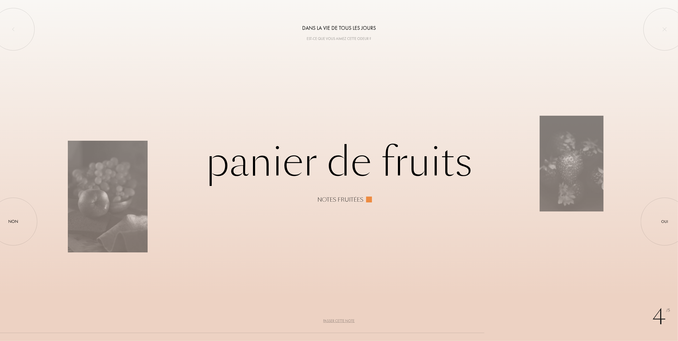
click at [338, 321] on div "Passer cette note" at bounding box center [338, 321] width 31 height 6
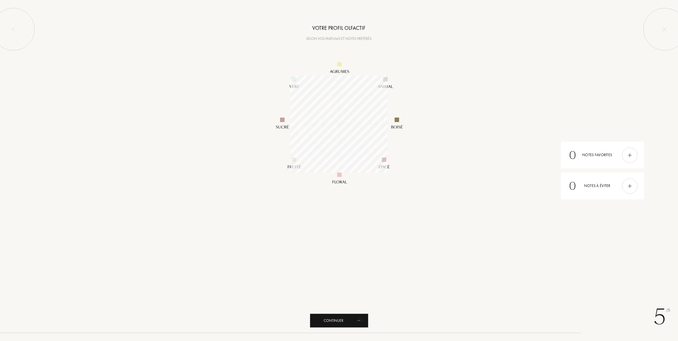
scroll to position [97, 97]
click at [331, 317] on div "Continuer" at bounding box center [339, 321] width 59 height 14
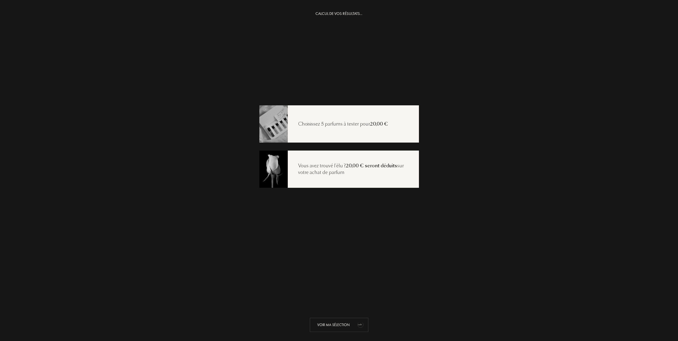
click at [324, 325] on div "Voir ma sélection" at bounding box center [339, 325] width 59 height 14
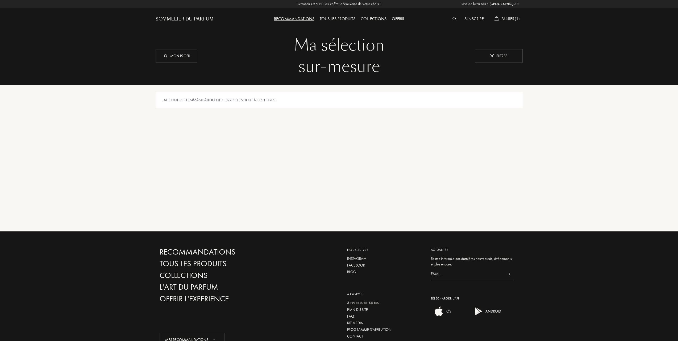
select select "FR"
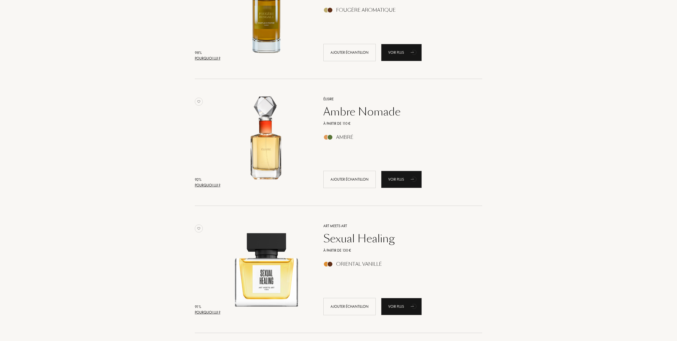
scroll to position [248, 0]
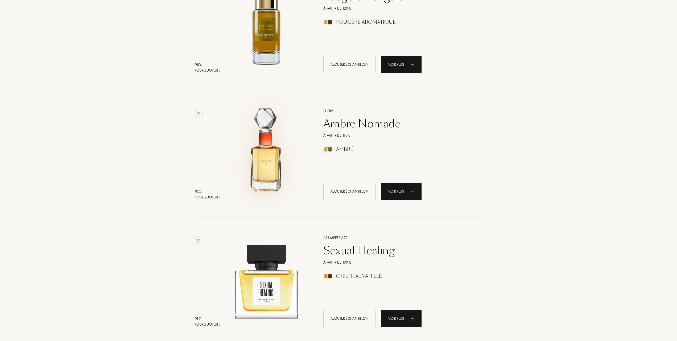
click at [268, 155] on img at bounding box center [266, 151] width 89 height 89
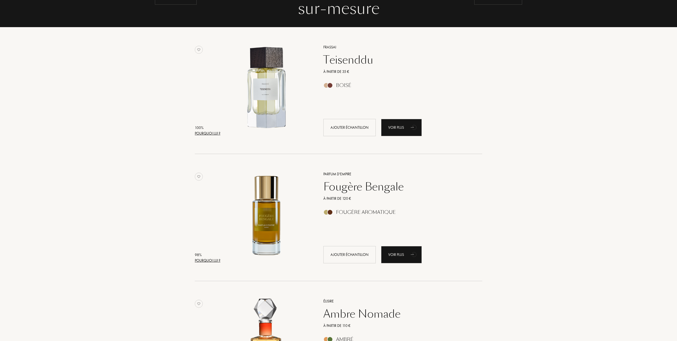
scroll to position [35, 0]
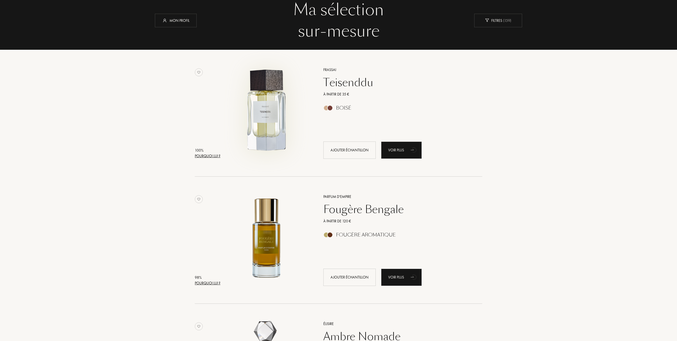
click at [265, 112] on img at bounding box center [266, 110] width 89 height 89
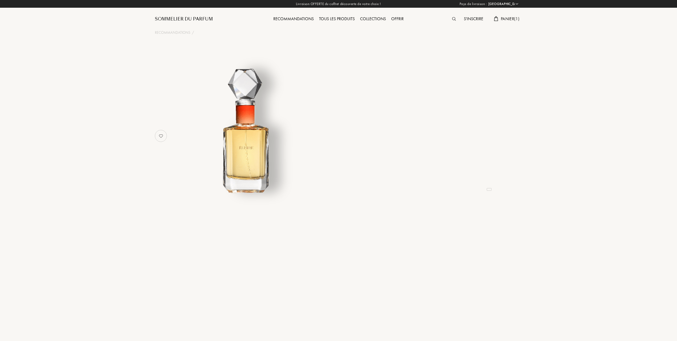
select select "FR"
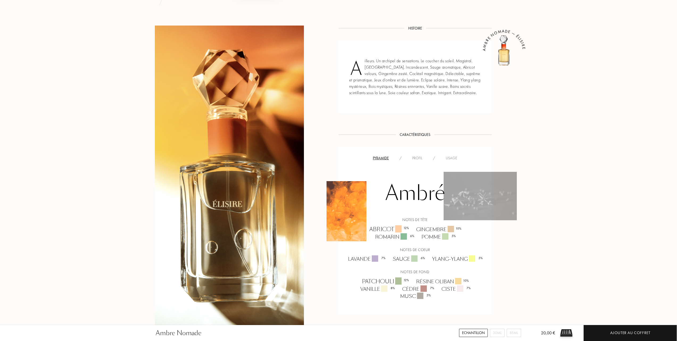
scroll to position [213, 0]
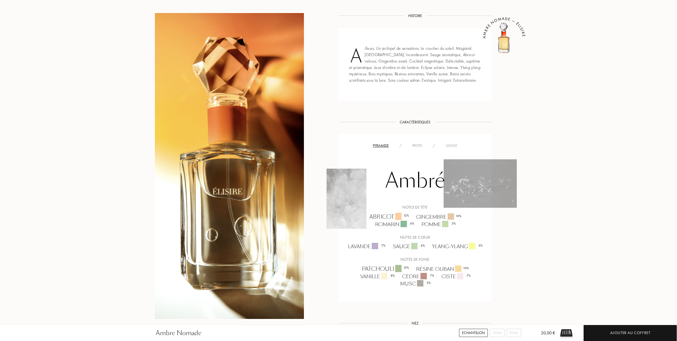
click at [453, 145] on div "Usage" at bounding box center [451, 146] width 22 height 6
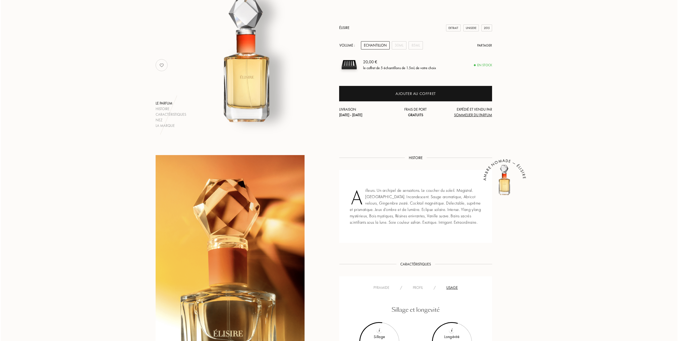
scroll to position [0, 0]
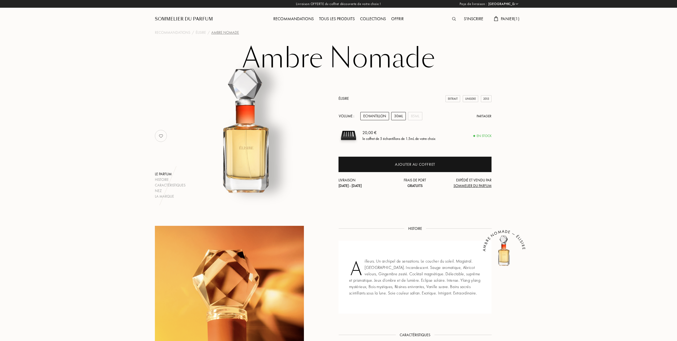
click at [397, 116] on div "30mL" at bounding box center [398, 116] width 15 height 8
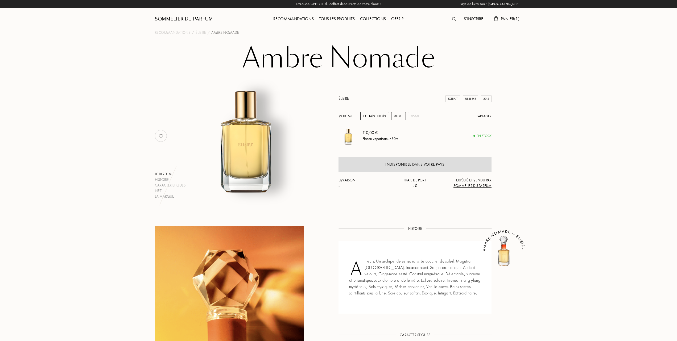
click at [373, 114] on div "Echantillon" at bounding box center [374, 116] width 29 height 8
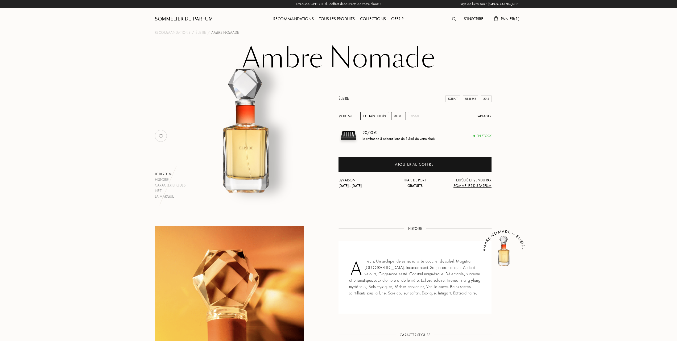
click at [394, 114] on div "30mL" at bounding box center [398, 116] width 15 height 8
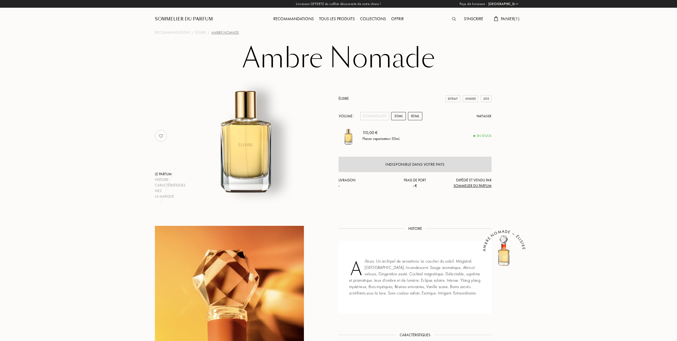
click at [413, 116] on div "85mL" at bounding box center [415, 116] width 14 height 8
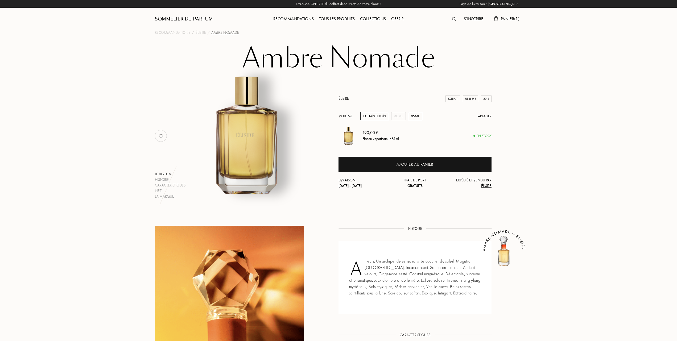
click at [372, 115] on div "Echantillon" at bounding box center [374, 116] width 29 height 8
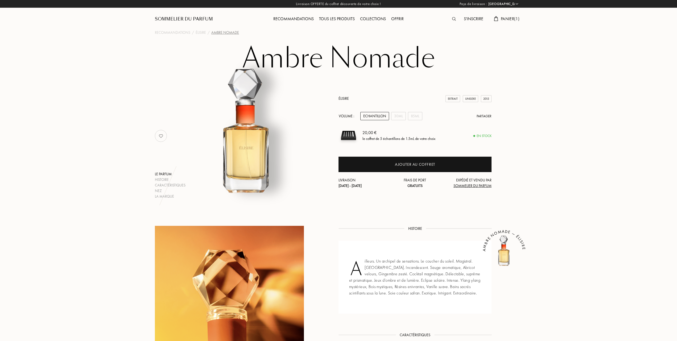
click at [507, 16] on span "Panier ( 1 )" at bounding box center [510, 19] width 19 height 6
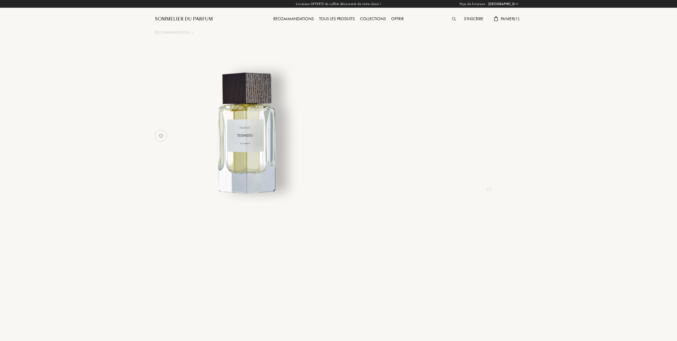
select select "FR"
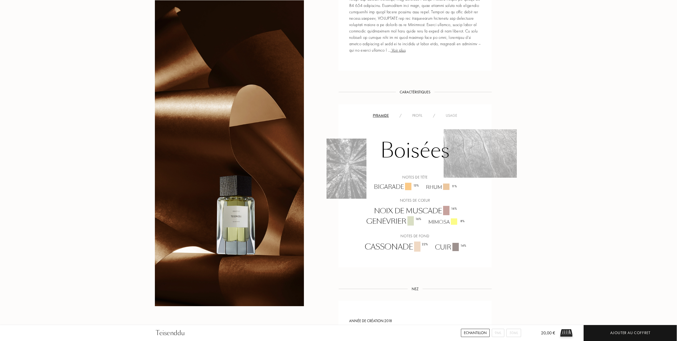
scroll to position [319, 0]
click at [449, 113] on div "Usage" at bounding box center [451, 116] width 22 height 6
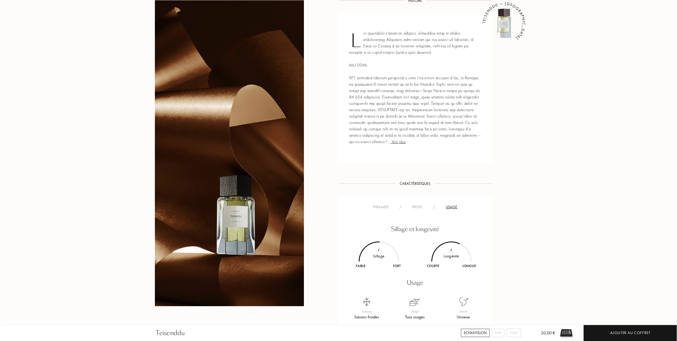
scroll to position [213, 0]
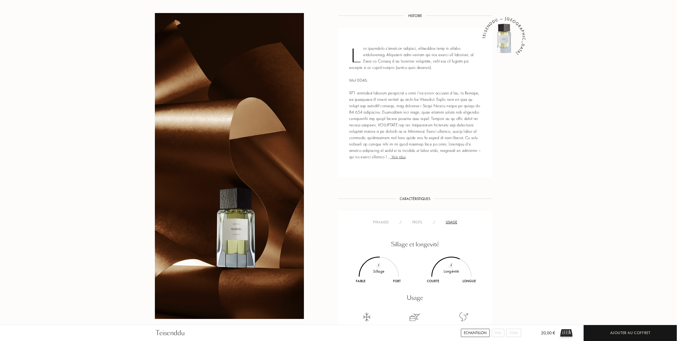
click at [405, 157] on span "Voir plus" at bounding box center [397, 157] width 15 height 6
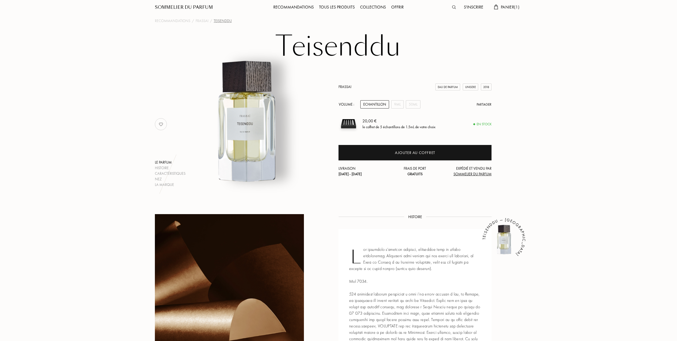
scroll to position [0, 0]
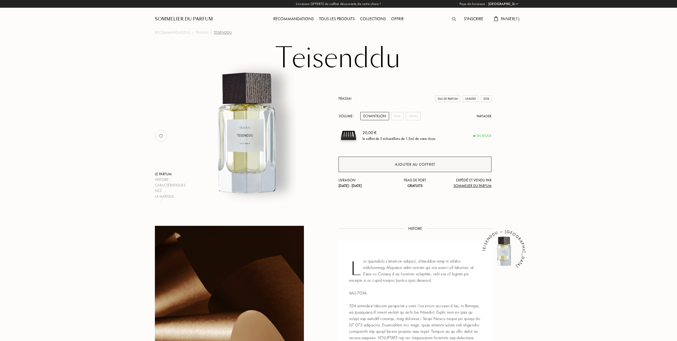
click at [399, 162] on div "Ajouter au coffret" at bounding box center [415, 164] width 40 height 6
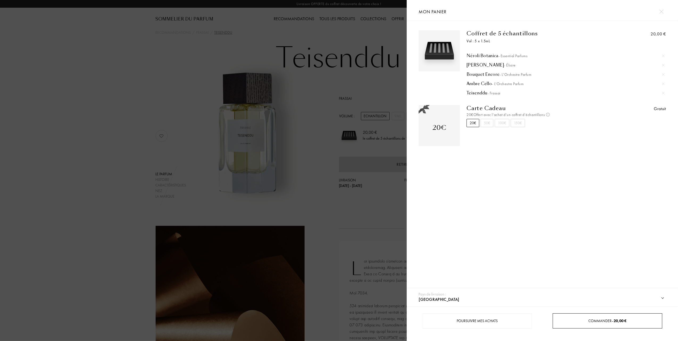
click at [599, 321] on span "Commander – 20,00 €" at bounding box center [608, 320] width 38 height 5
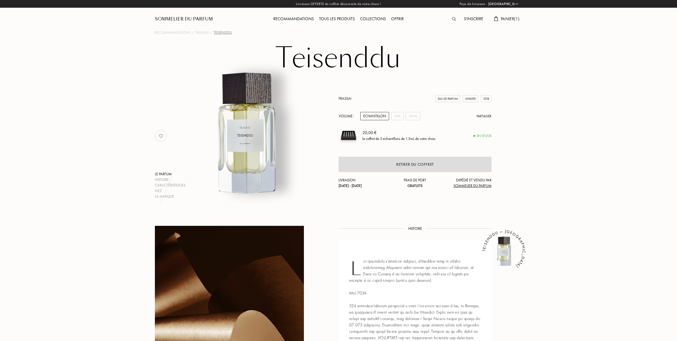
click at [191, 18] on div "Sommelier du Parfum" at bounding box center [184, 19] width 58 height 6
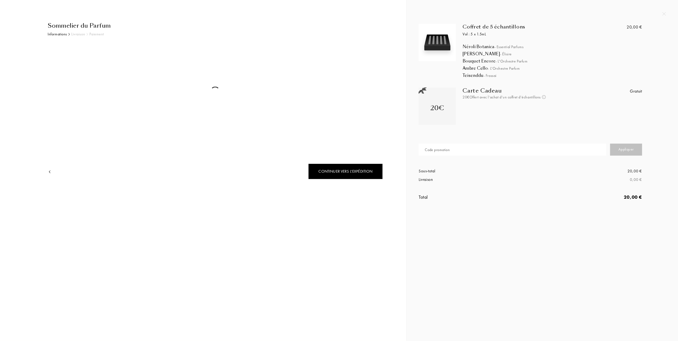
select select "FR"
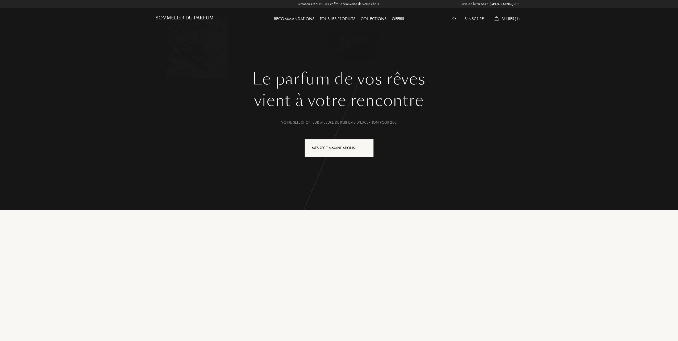
select select "FR"
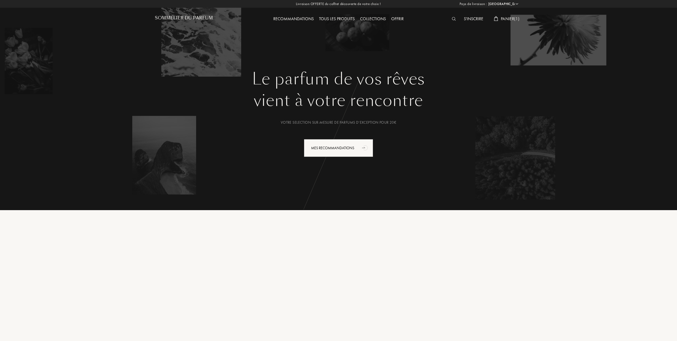
click at [469, 18] on div "S'inscrire" at bounding box center [473, 19] width 25 height 7
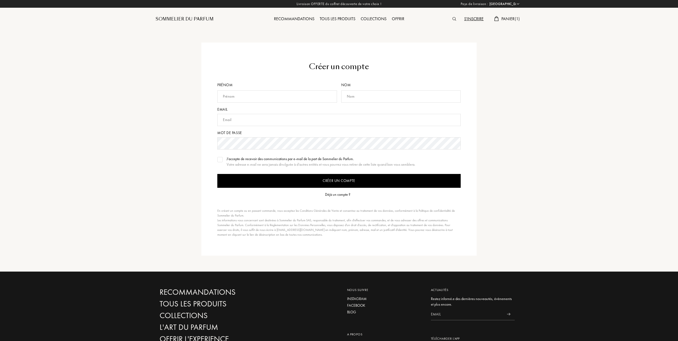
select select "FR"
click at [334, 195] on div "Déjà un compte ?" at bounding box center [336, 195] width 25 height 6
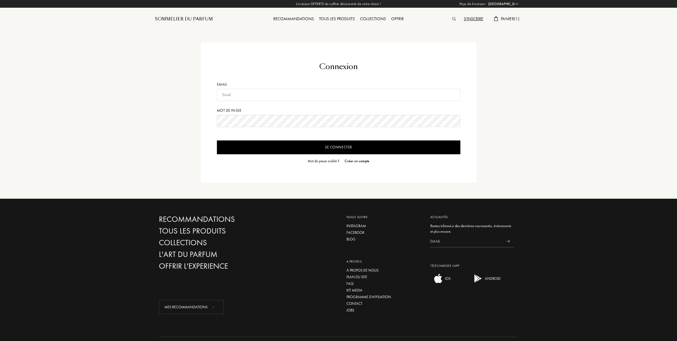
select select "FR"
click at [255, 98] on input "text" at bounding box center [338, 95] width 243 height 12
type input "[EMAIL_ADDRESS][DOMAIN_NAME]"
click at [326, 150] on input "Se connecter" at bounding box center [338, 148] width 243 height 14
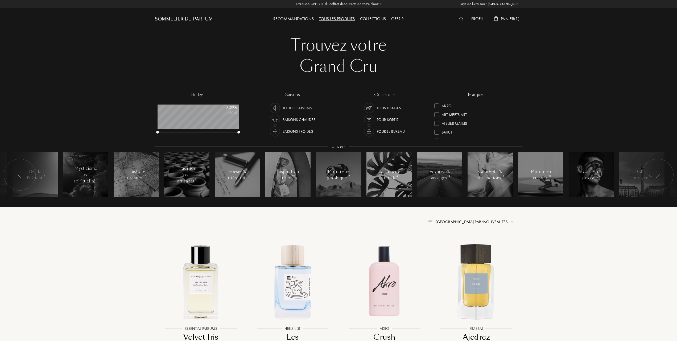
select select "FR"
click at [506, 16] on span "Panier ( 1 )" at bounding box center [510, 19] width 19 height 6
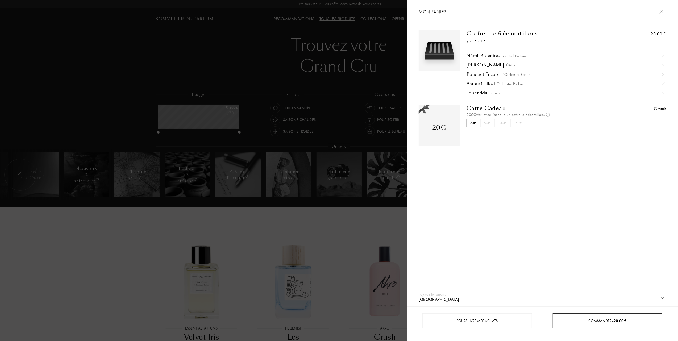
click at [600, 322] on span "Commander – 20,00 €" at bounding box center [608, 320] width 38 height 5
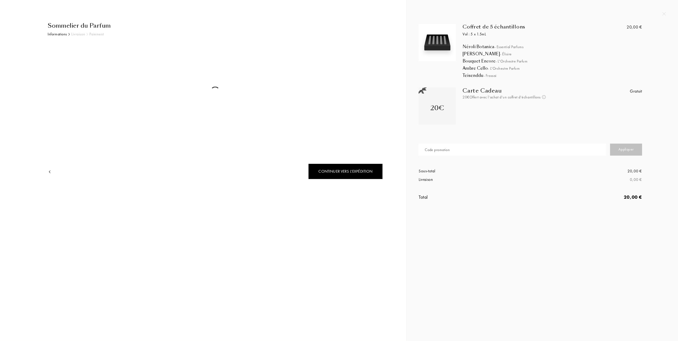
select select "FR"
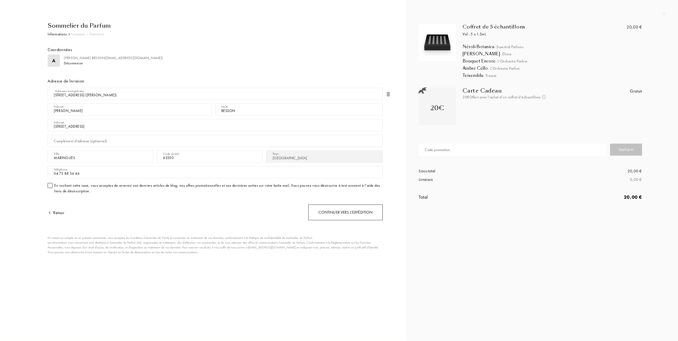
click at [348, 212] on div "Continuer vers l’expédition" at bounding box center [345, 213] width 74 height 16
